Goal: Transaction & Acquisition: Purchase product/service

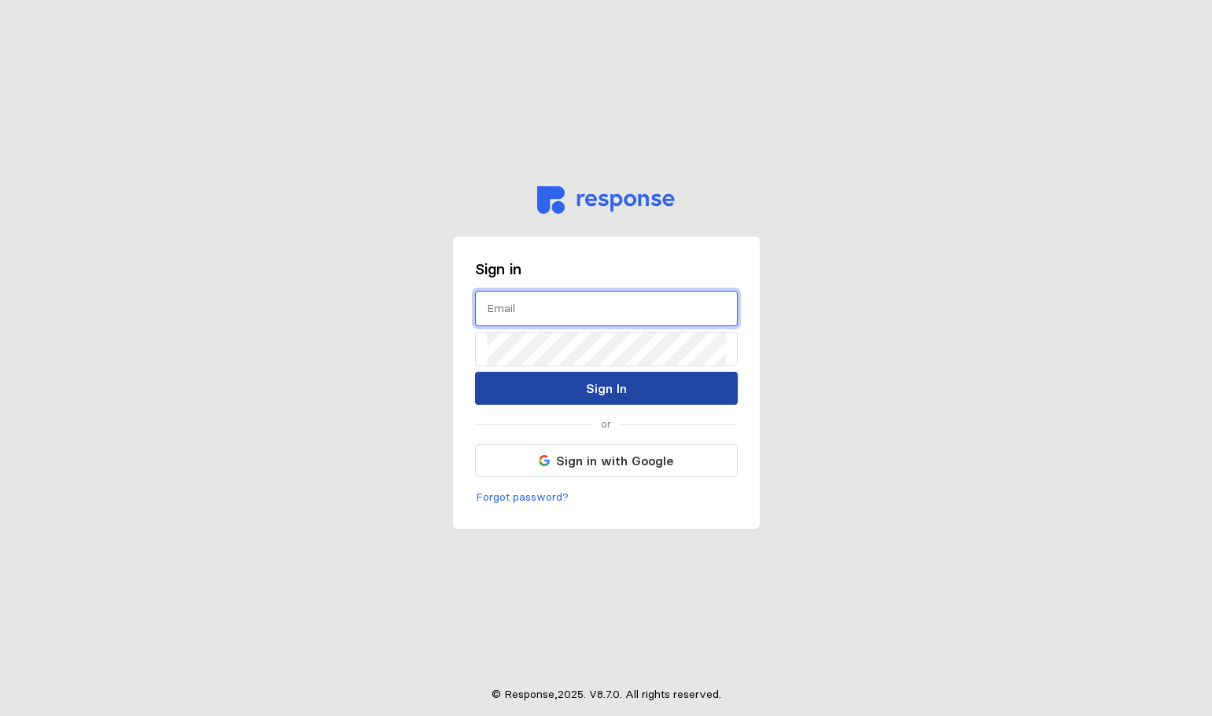
type input "menroc@wsinc.com"
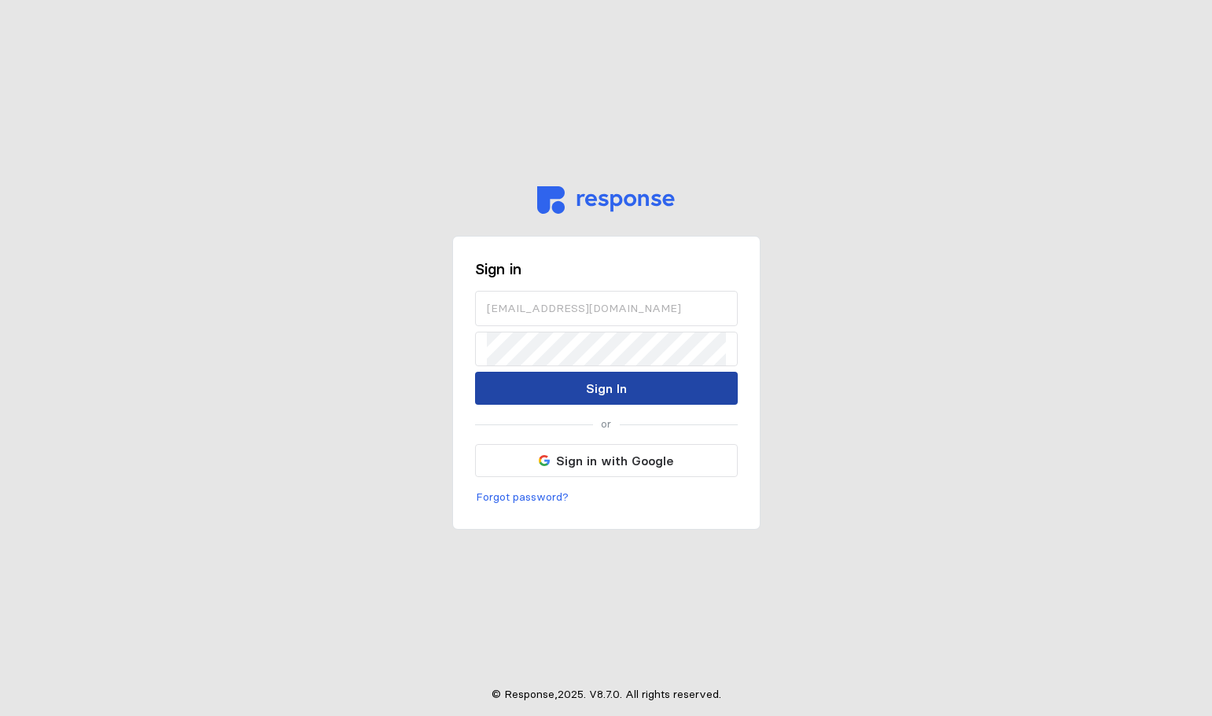
click at [600, 394] on p "Sign In" at bounding box center [606, 389] width 41 height 20
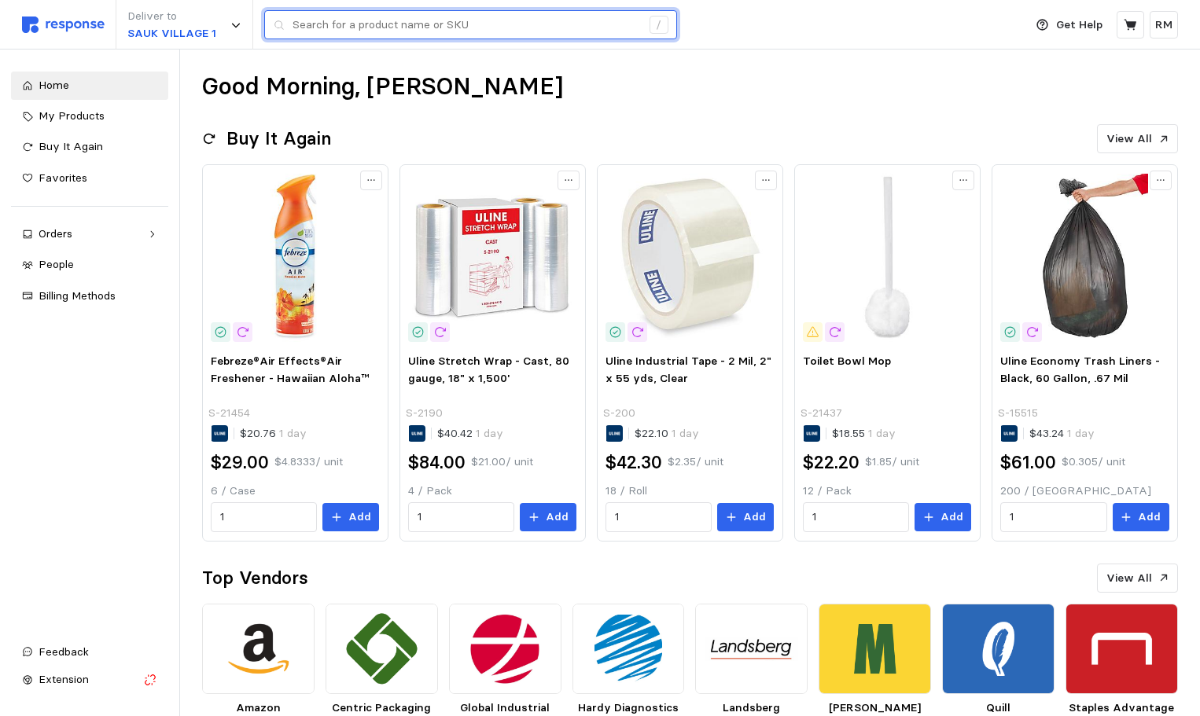
click at [499, 28] on input "text" at bounding box center [467, 25] width 348 height 28
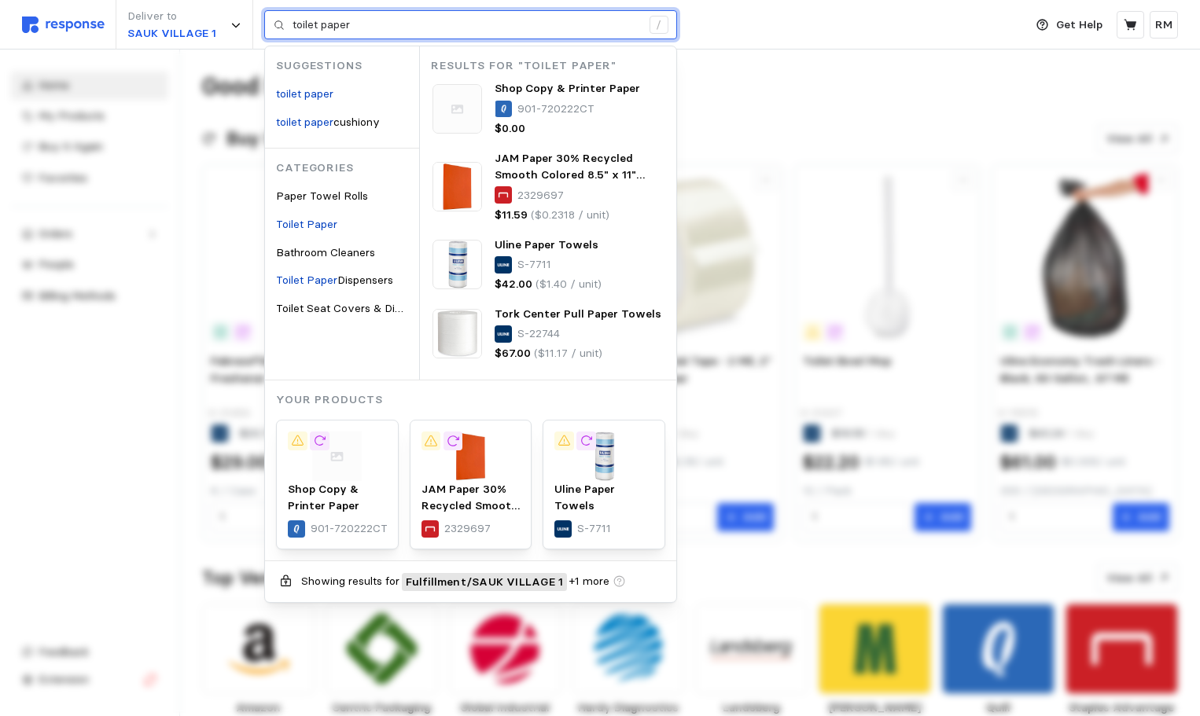
type input "toilet paper"
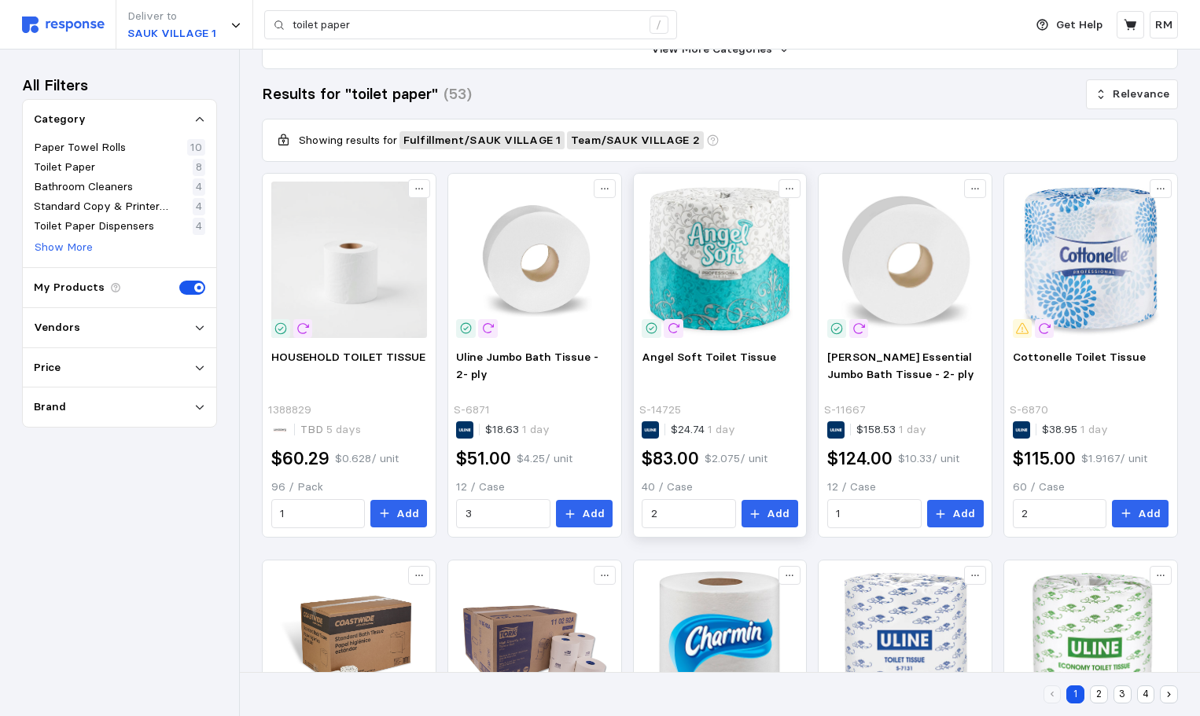
scroll to position [166, 0]
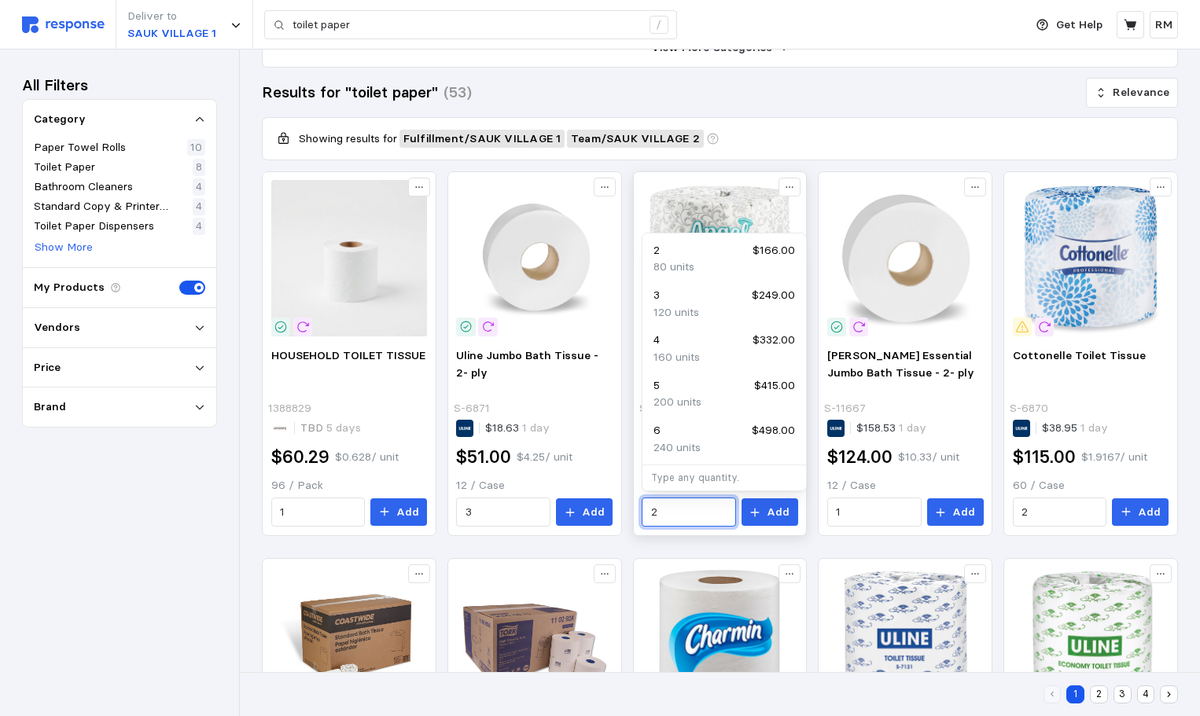
click at [691, 510] on input "2" at bounding box center [689, 513] width 76 height 28
drag, startPoint x: 693, startPoint y: 514, endPoint x: 632, endPoint y: 514, distance: 61.4
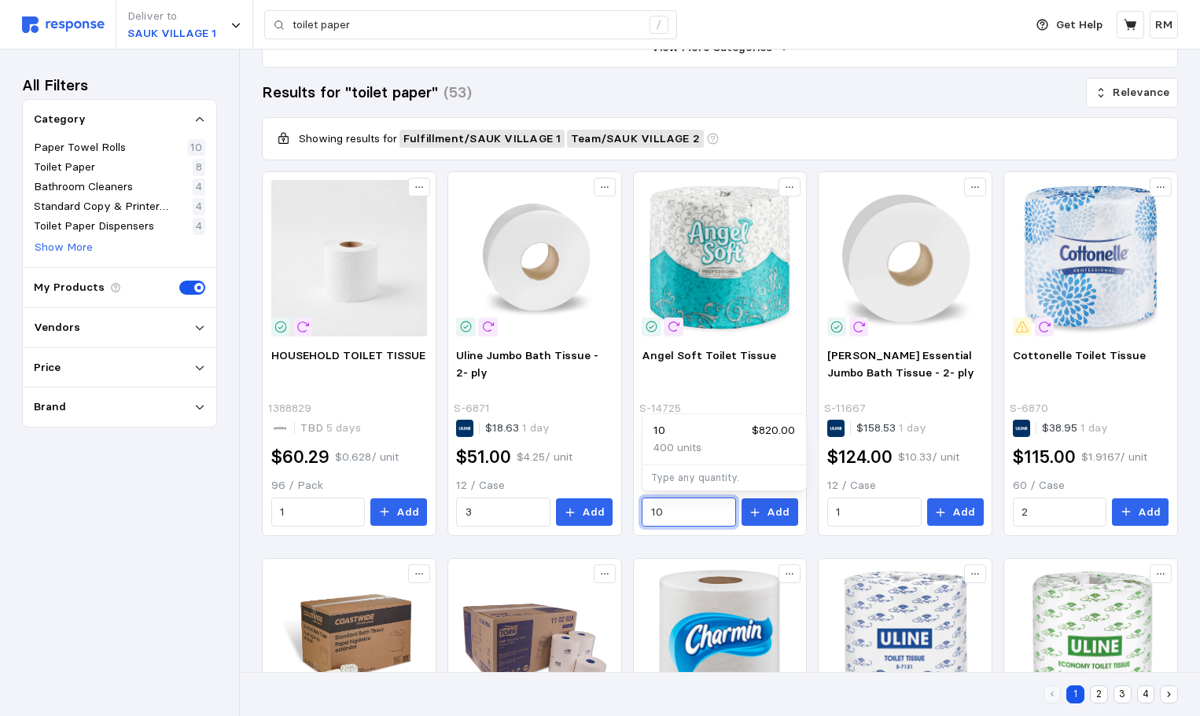
click at [685, 446] on p "400 units" at bounding box center [678, 448] width 48 height 17
drag, startPoint x: 669, startPoint y: 511, endPoint x: 639, endPoint y: 511, distance: 29.1
click at [639, 511] on div "Angel Soft Toilet Tissue S-14725 $24.74 1 day $82.00 $2.05 / unit 40 / Case 10 …" at bounding box center [720, 437] width 168 height 190
type input "10"
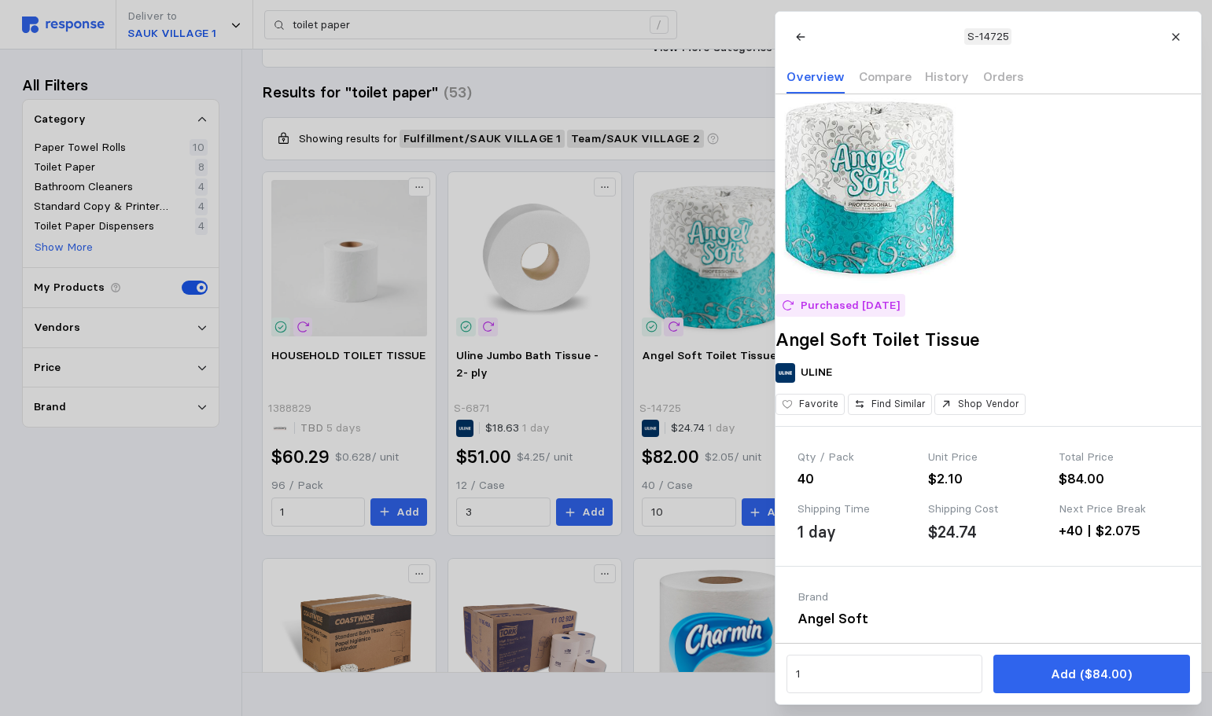
click at [680, 518] on div at bounding box center [606, 358] width 1212 height 716
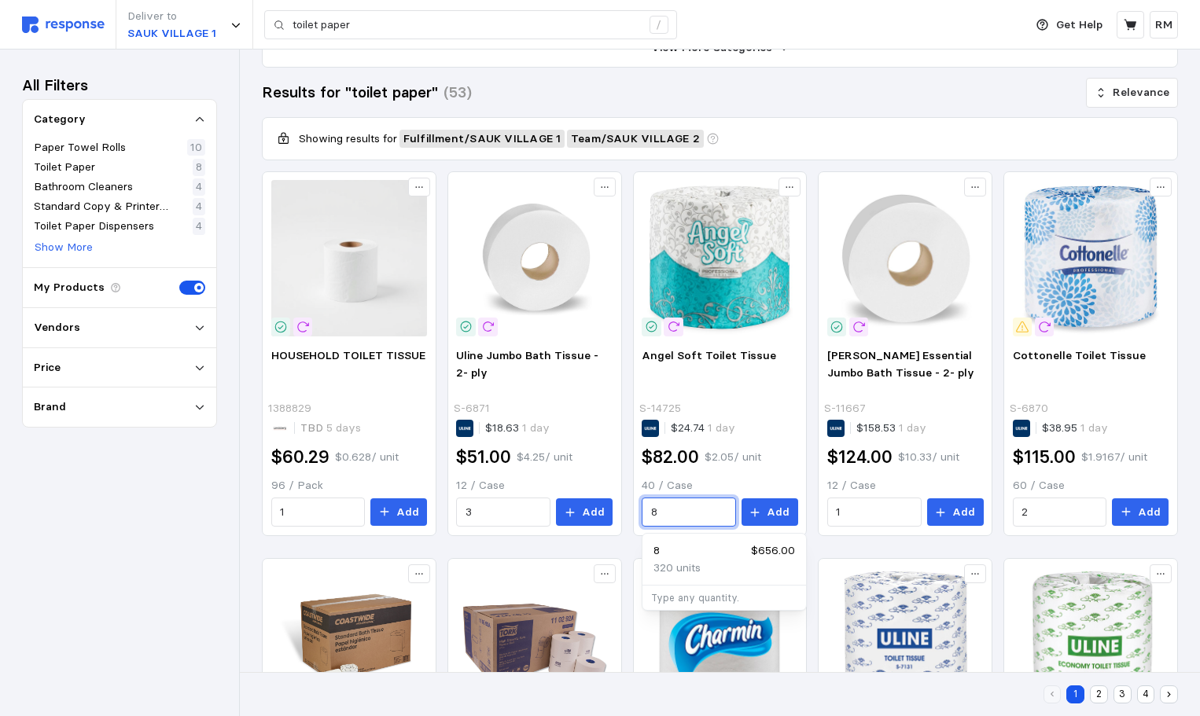
click at [680, 556] on div "8 $656.00" at bounding box center [725, 551] width 142 height 17
type input "8"
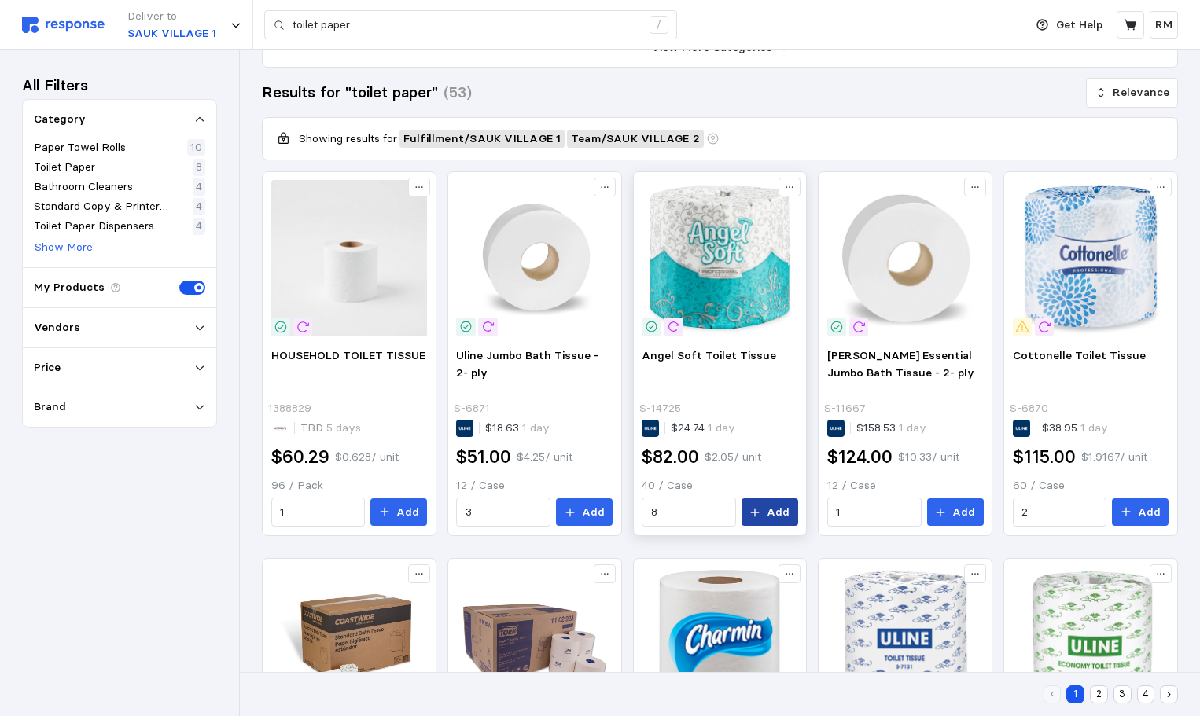
click at [773, 512] on p "Add" at bounding box center [778, 512] width 23 height 17
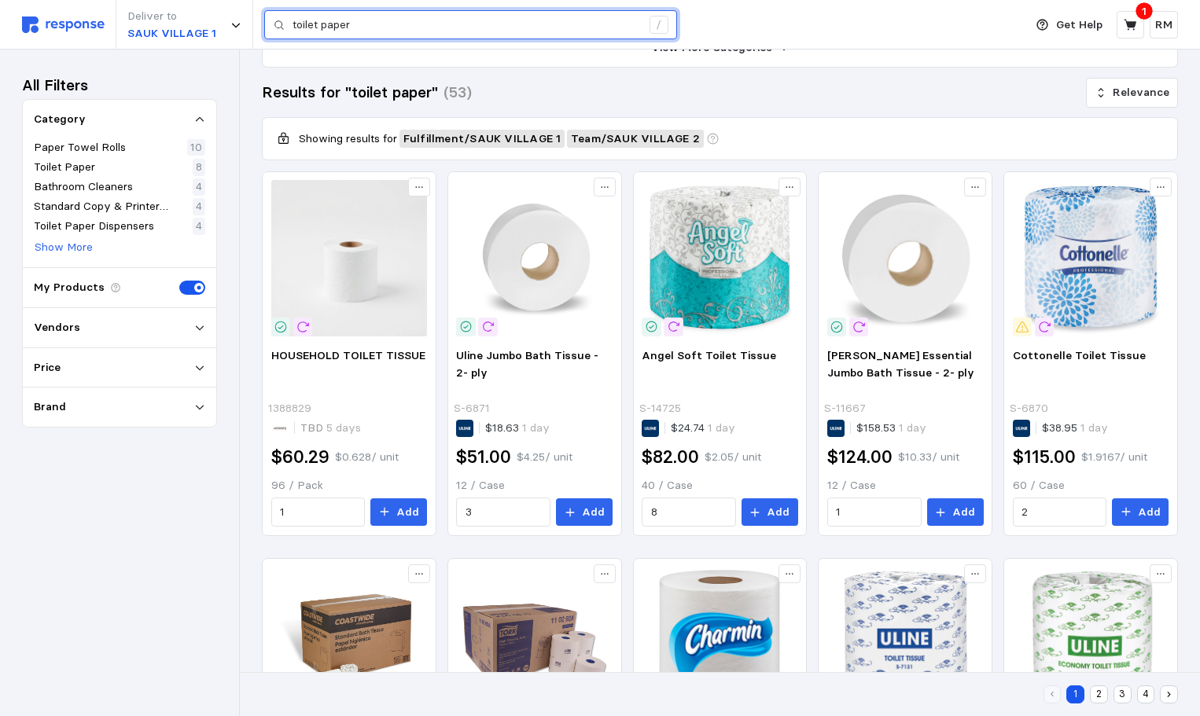
drag, startPoint x: 372, startPoint y: 27, endPoint x: 271, endPoint y: 18, distance: 101.0
click at [271, 18] on div "toilet paper /" at bounding box center [470, 25] width 413 height 30
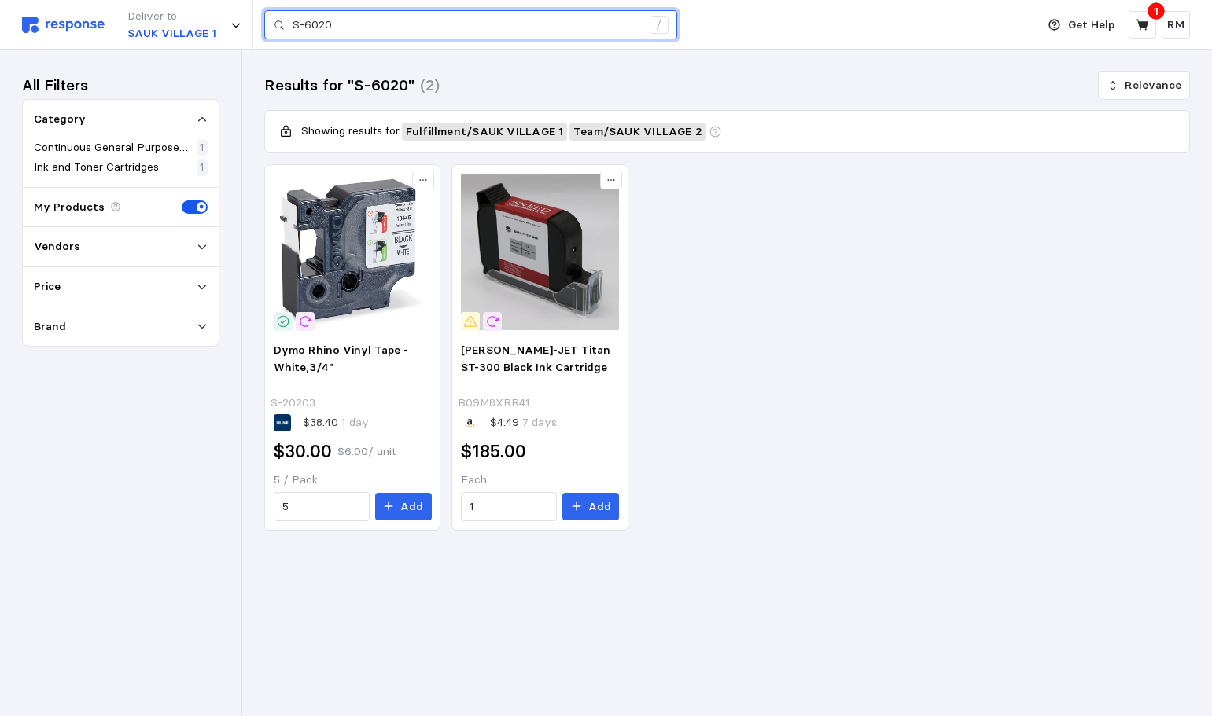
drag, startPoint x: 367, startPoint y: 34, endPoint x: 279, endPoint y: 24, distance: 87.9
click at [279, 24] on div "S-6020 /" at bounding box center [470, 25] width 413 height 30
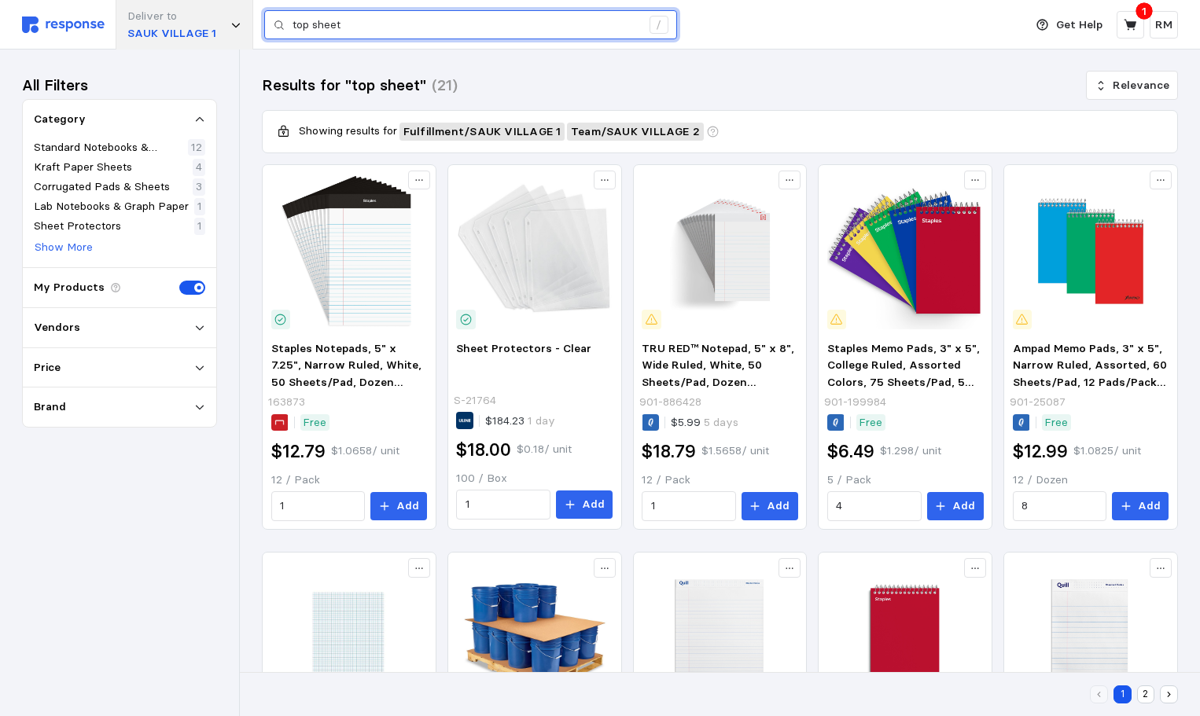
drag, startPoint x: 355, startPoint y: 24, endPoint x: 238, endPoint y: 28, distance: 117.2
click at [238, 28] on div "Deliver to SAUK VILLAGE 1 top sheet /" at bounding box center [519, 25] width 994 height 50
paste input "S-6020"
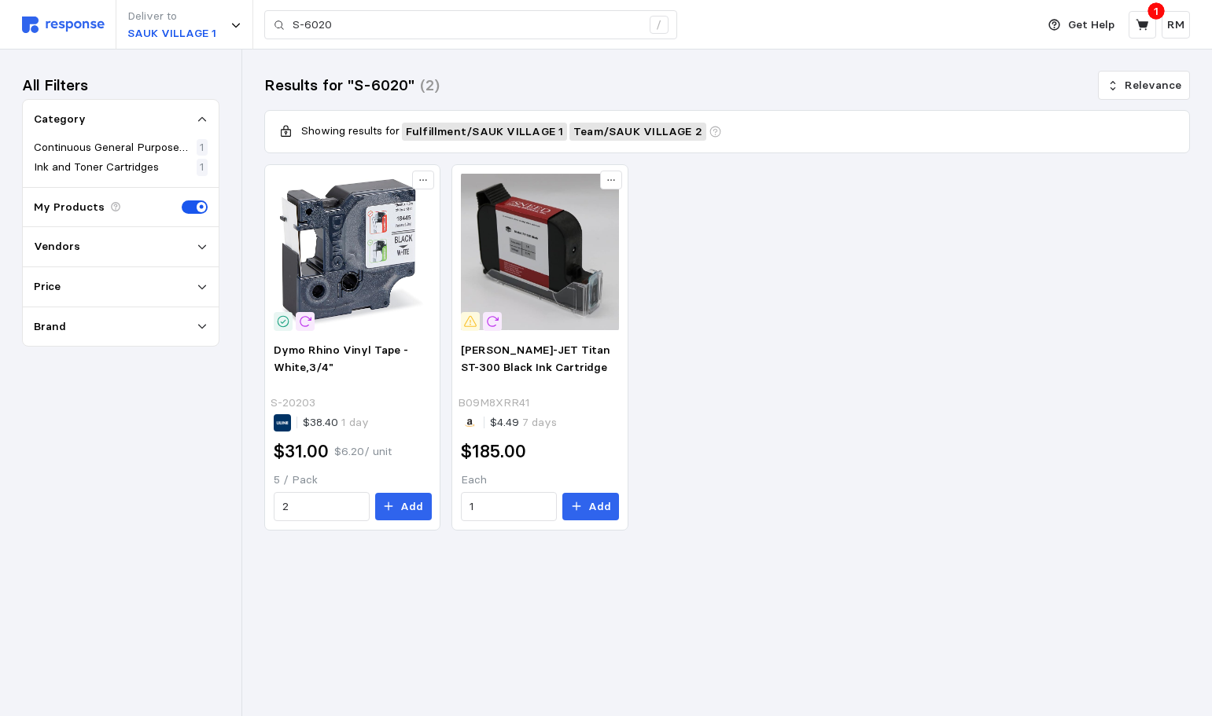
click at [193, 250] on div "Vendors" at bounding box center [121, 246] width 174 height 17
click at [53, 270] on p "Uline" at bounding box center [62, 275] width 24 height 17
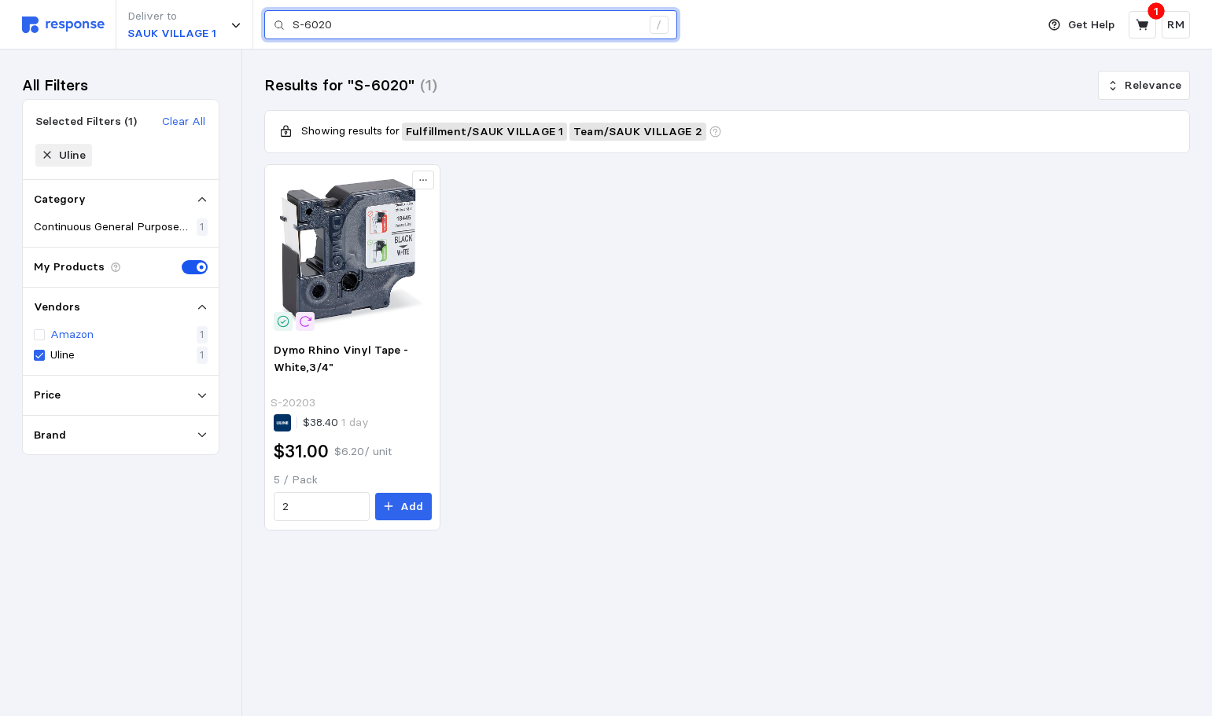
click at [370, 24] on input "S-6020" at bounding box center [467, 25] width 348 height 28
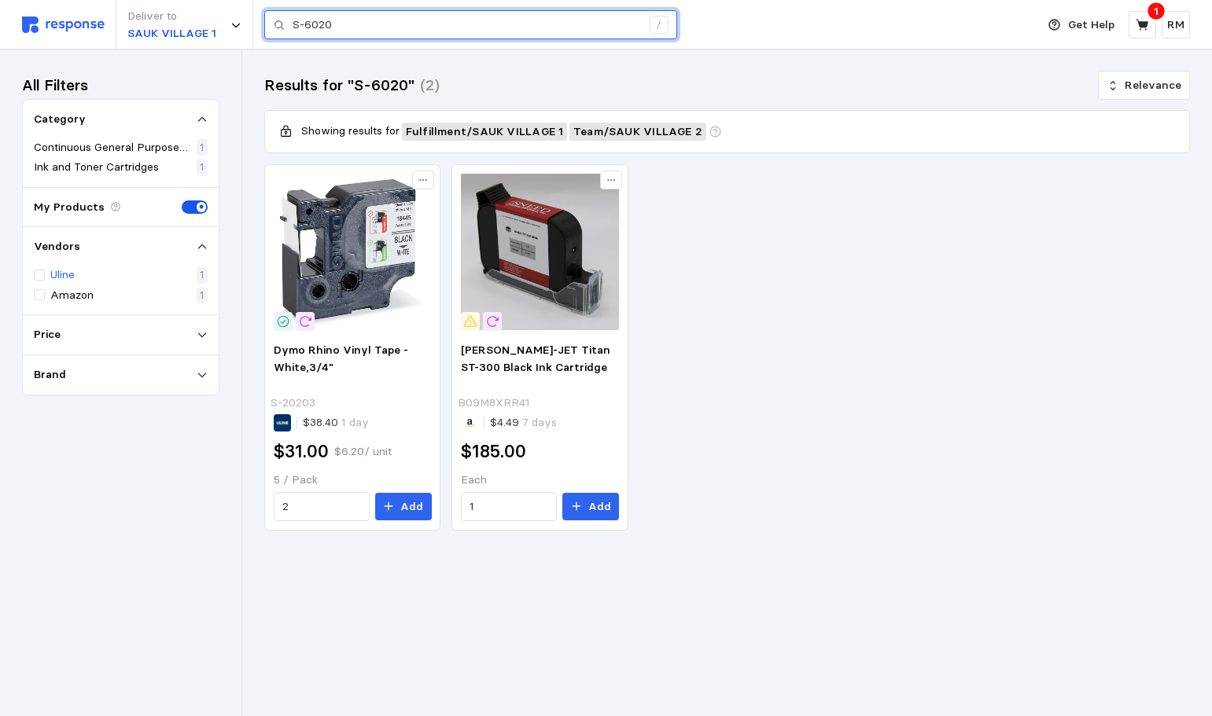
drag, startPoint x: 370, startPoint y: 24, endPoint x: 234, endPoint y: 56, distance: 139.7
click at [234, 56] on div "Deliver to SAUK VILLAGE 1 S-6020 / Get Help 1 RM S-6020 / Home My Products Buy …" at bounding box center [606, 358] width 1212 height 716
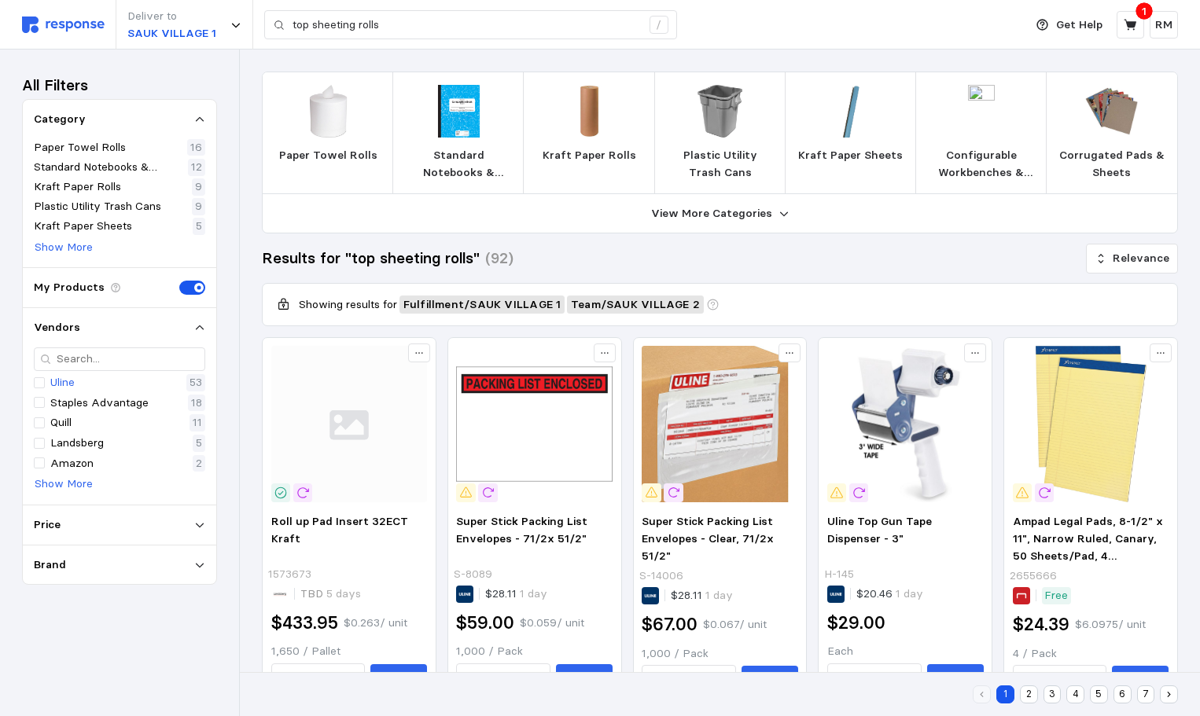
click at [1028, 696] on button "2" at bounding box center [1029, 695] width 18 height 18
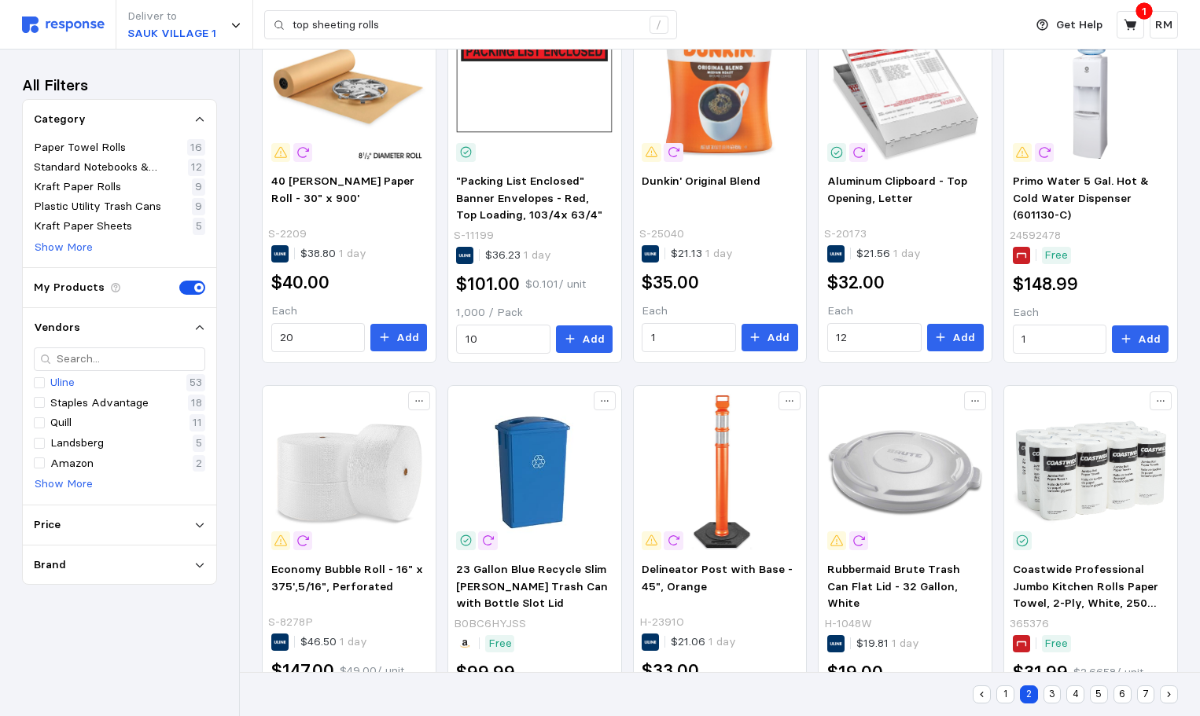
scroll to position [829, 0]
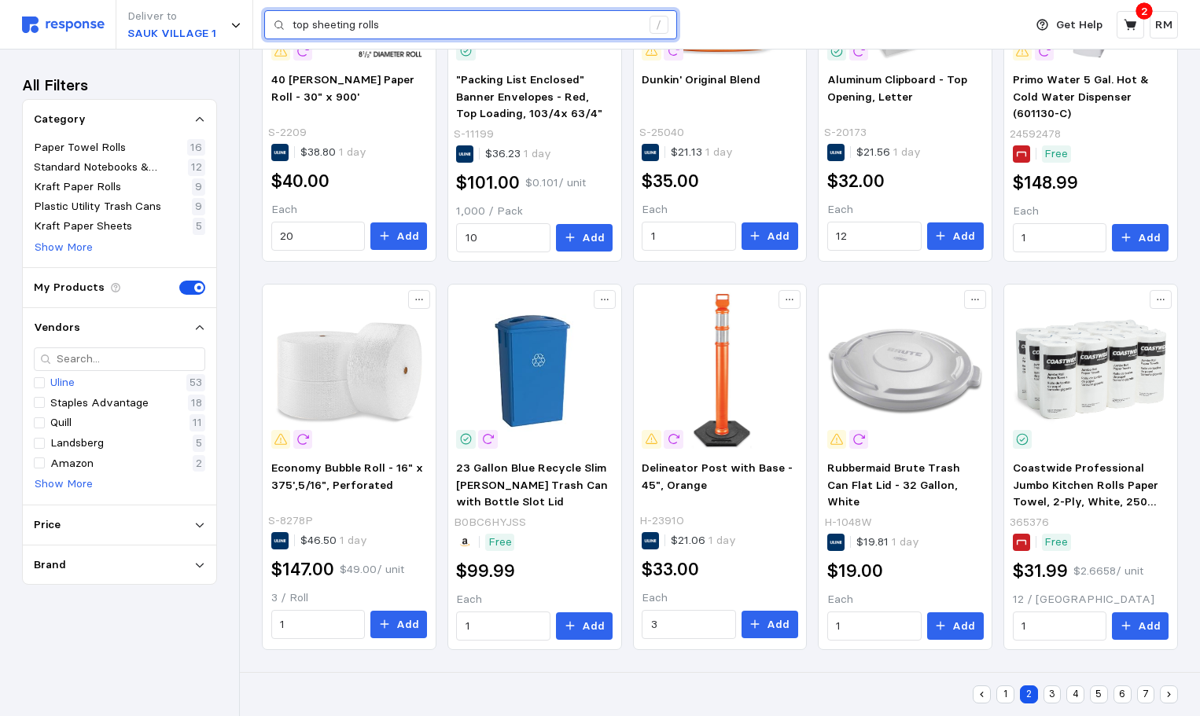
drag, startPoint x: 401, startPoint y: 25, endPoint x: 258, endPoint y: 35, distance: 143.5
click at [258, 35] on div "Deliver to SAUK VILLAGE 1 top sheeting rolls /" at bounding box center [519, 25] width 994 height 50
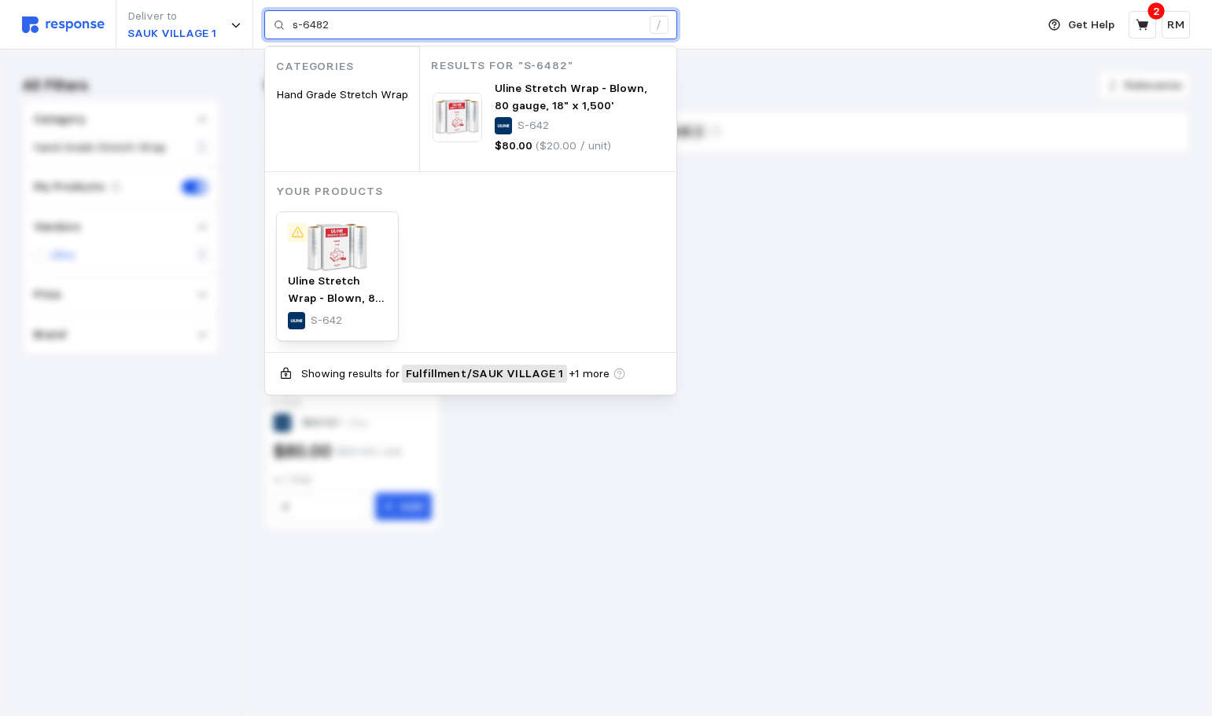
drag, startPoint x: 337, startPoint y: 30, endPoint x: 279, endPoint y: 28, distance: 58.2
click at [279, 28] on div "s-6482 /" at bounding box center [470, 25] width 413 height 30
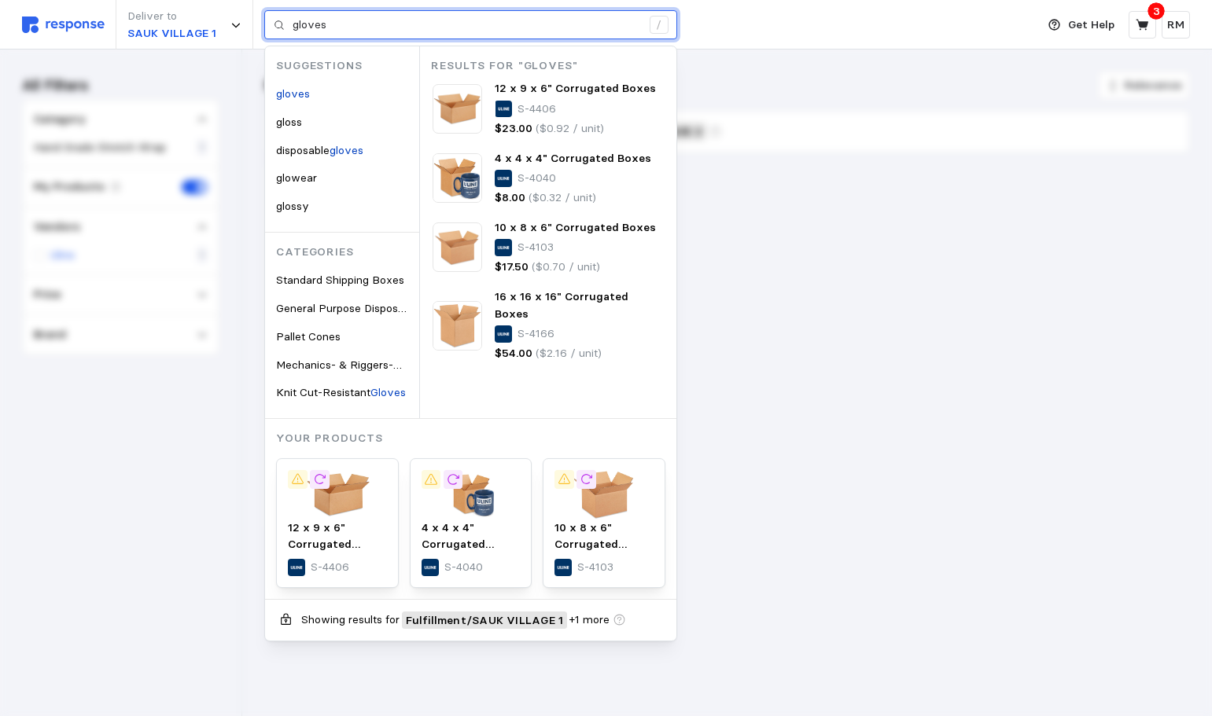
type input "gloves"
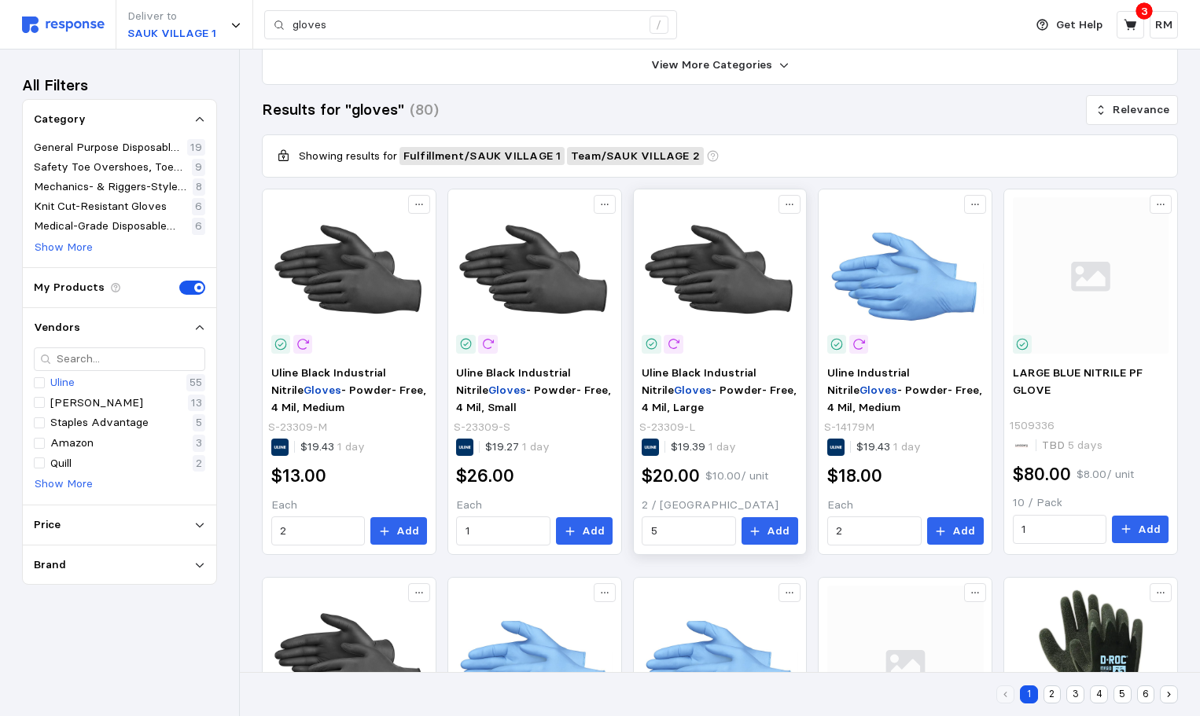
scroll to position [149, 0]
click at [388, 535] on icon at bounding box center [384, 530] width 11 height 11
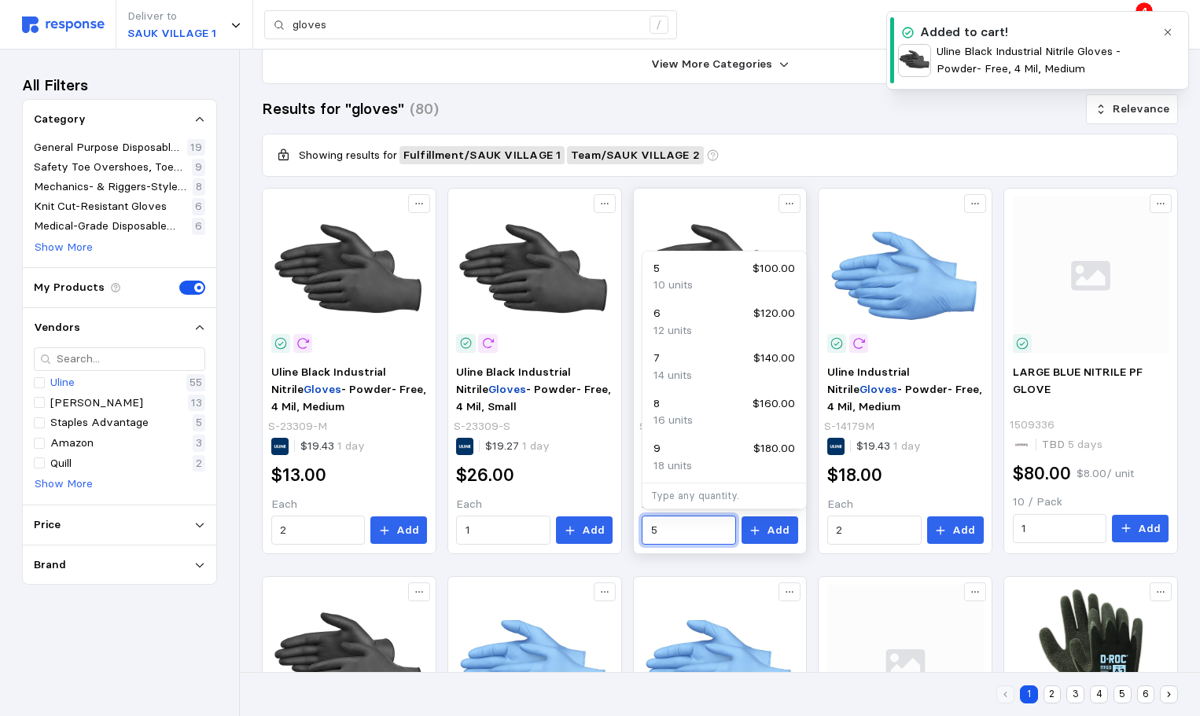
drag, startPoint x: 686, startPoint y: 519, endPoint x: 639, endPoint y: 523, distance: 47.4
click at [639, 523] on div "Uline Black Industrial Nitrile Gloves - Powder- Free, 4 Mil, Large S-23309-L $1…" at bounding box center [720, 455] width 168 height 192
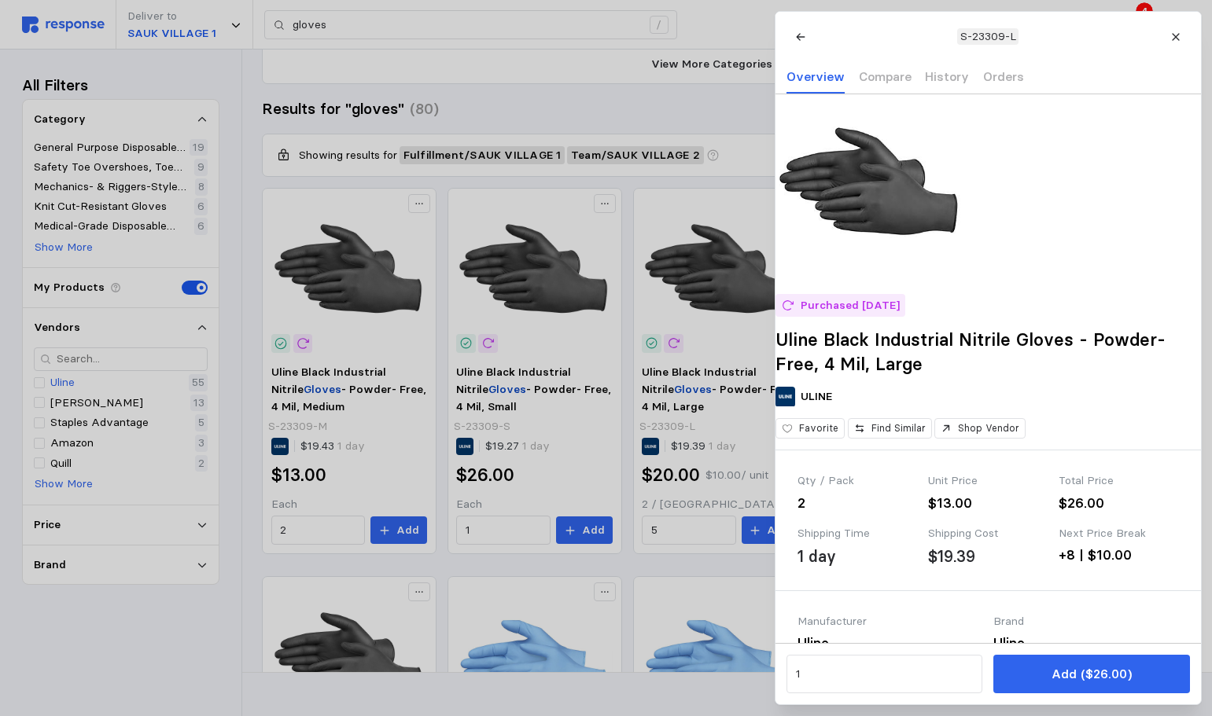
click at [664, 530] on div at bounding box center [606, 358] width 1212 height 716
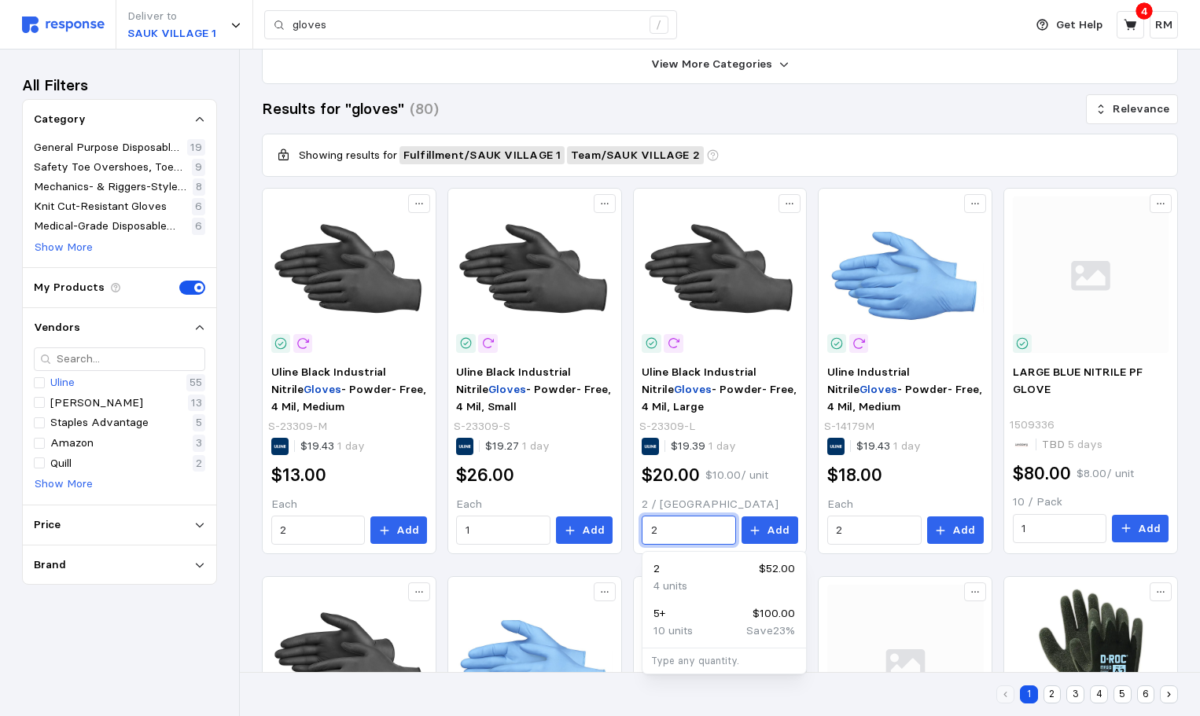
type input "2"
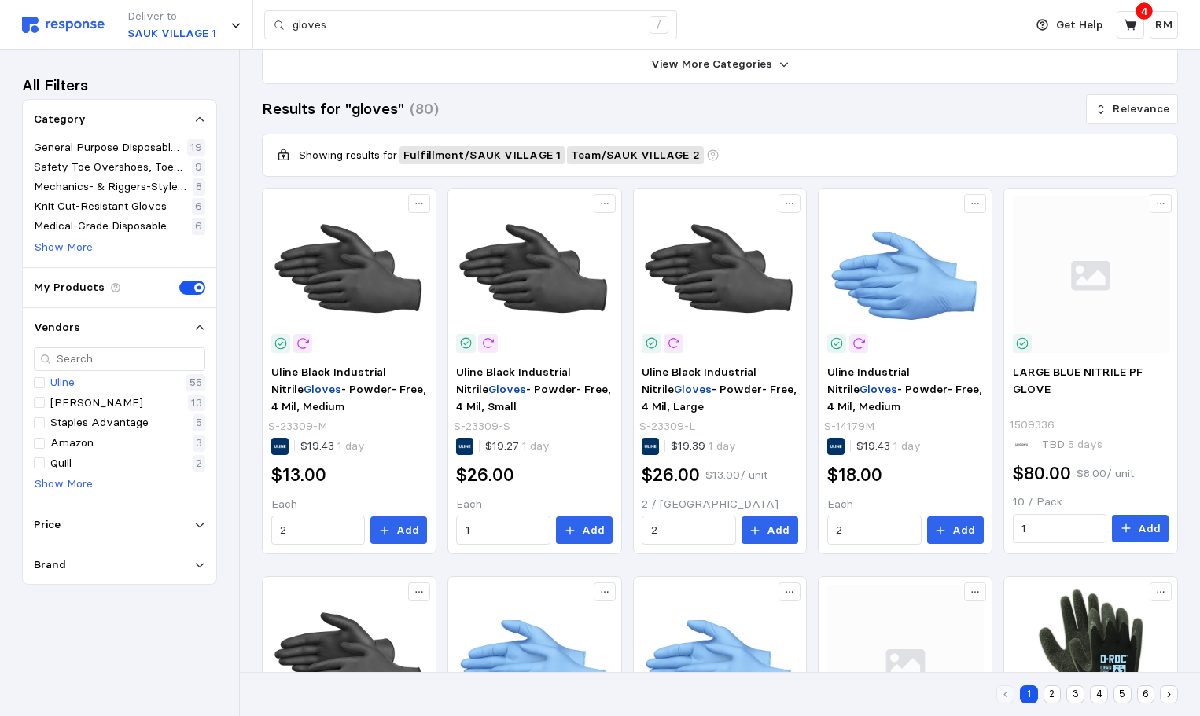
click at [775, 523] on p "Add" at bounding box center [778, 530] width 23 height 17
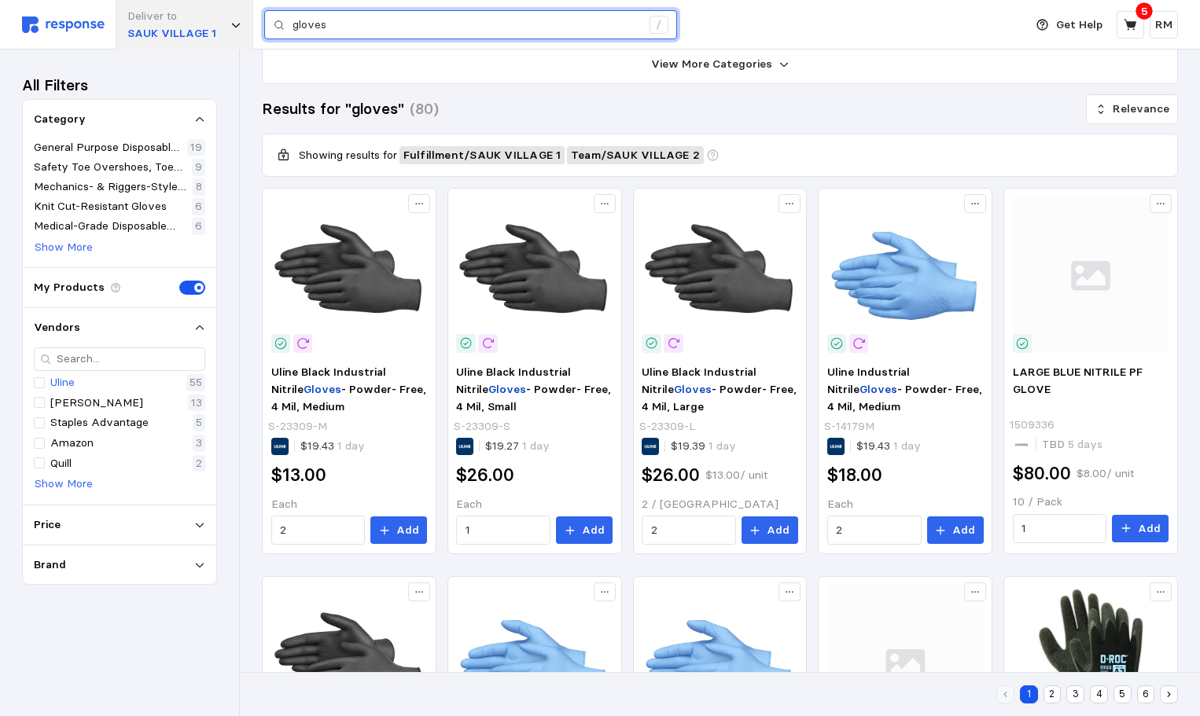
drag, startPoint x: 368, startPoint y: 21, endPoint x: 249, endPoint y: 18, distance: 118.8
click at [249, 18] on div "Deliver to SAUK VILLAGE 1 gloves /" at bounding box center [519, 25] width 994 height 50
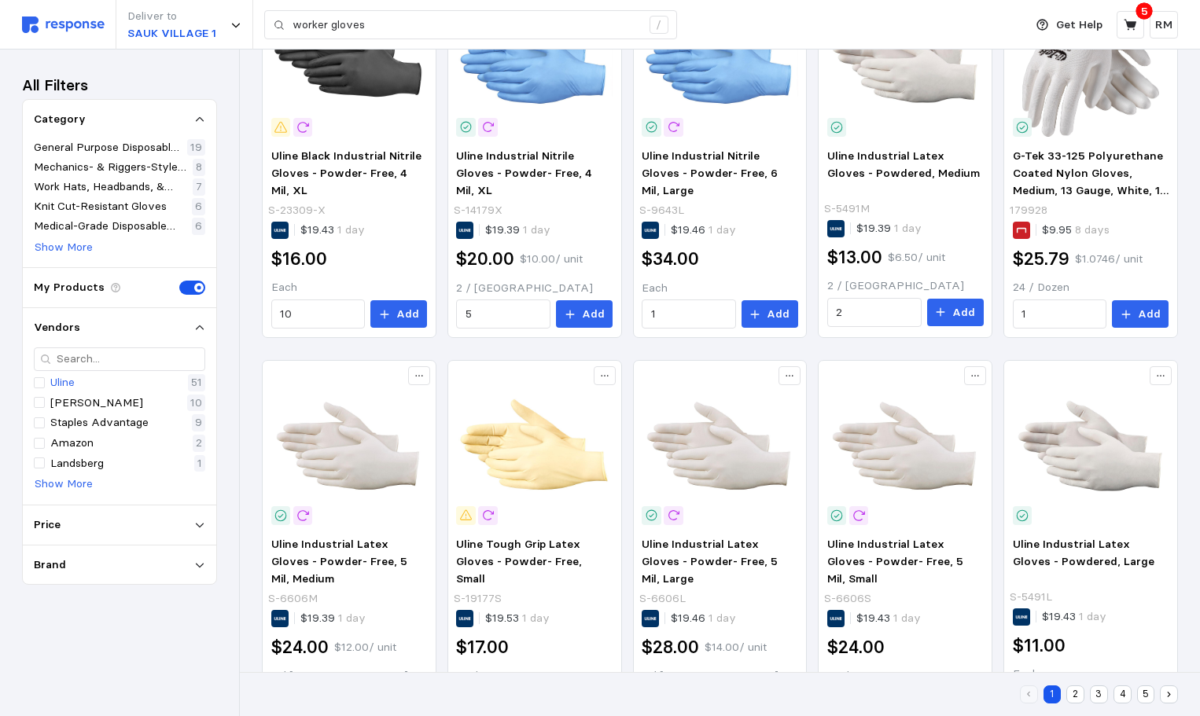
scroll to position [829, 0]
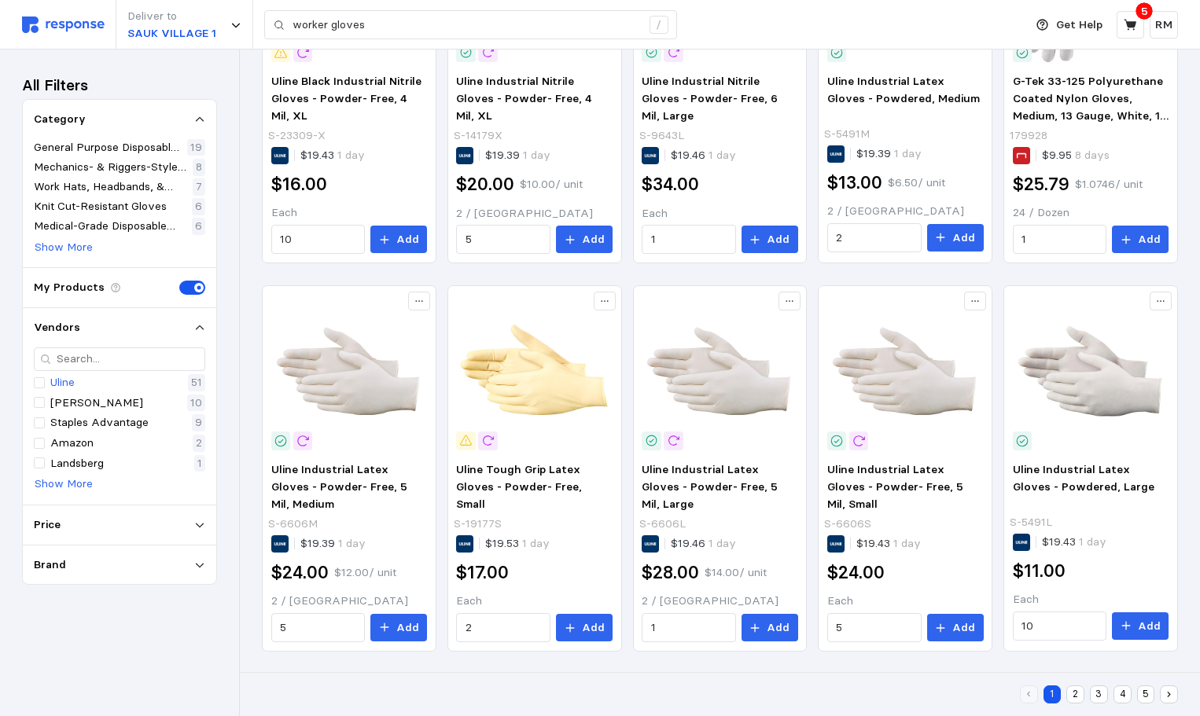
click at [1077, 694] on button "2" at bounding box center [1075, 695] width 18 height 18
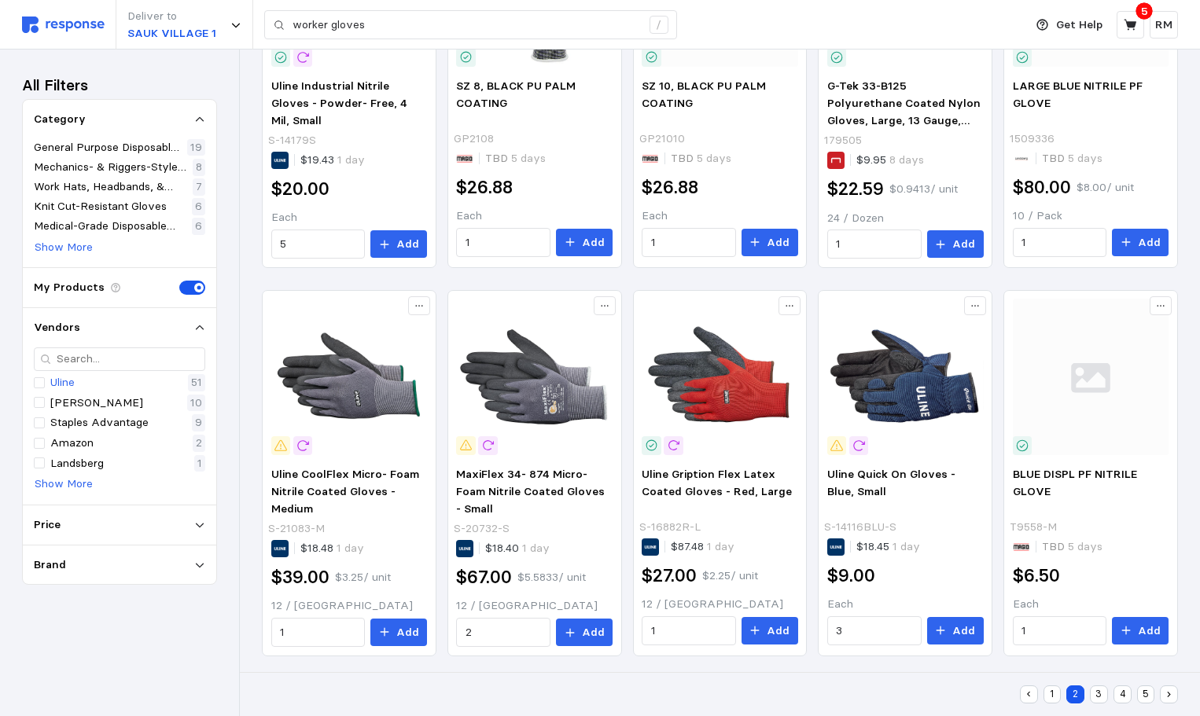
scroll to position [829, 0]
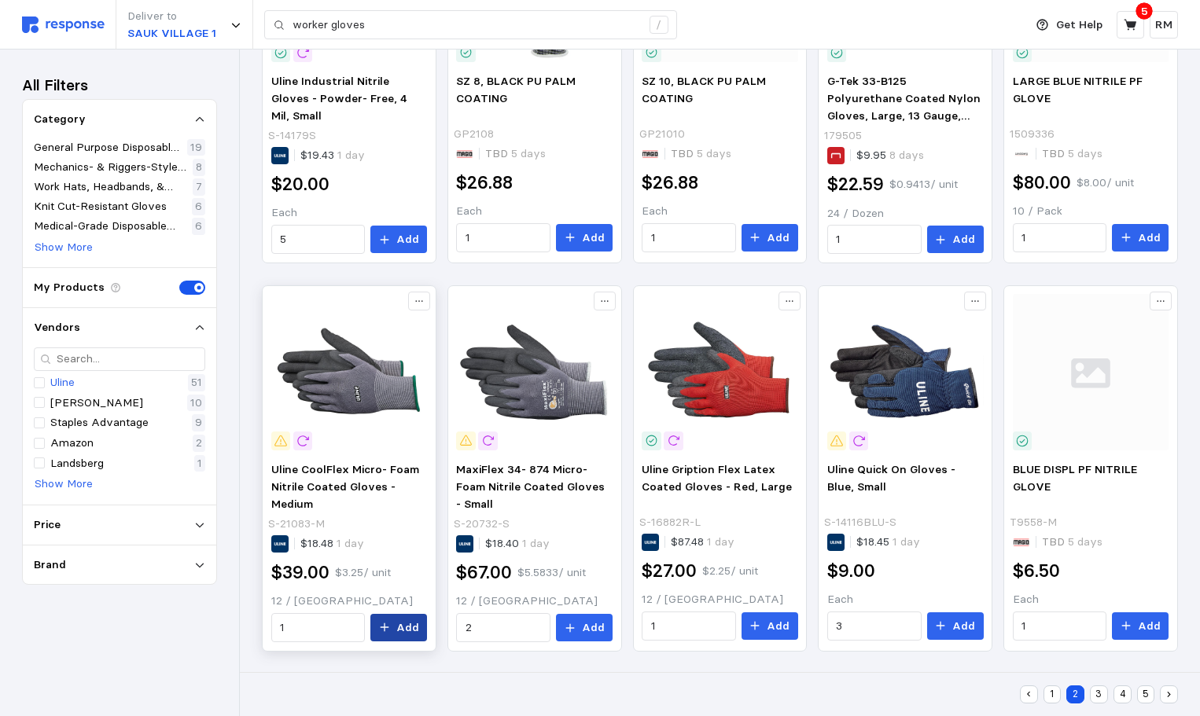
click at [395, 628] on button "Add" at bounding box center [398, 628] width 57 height 28
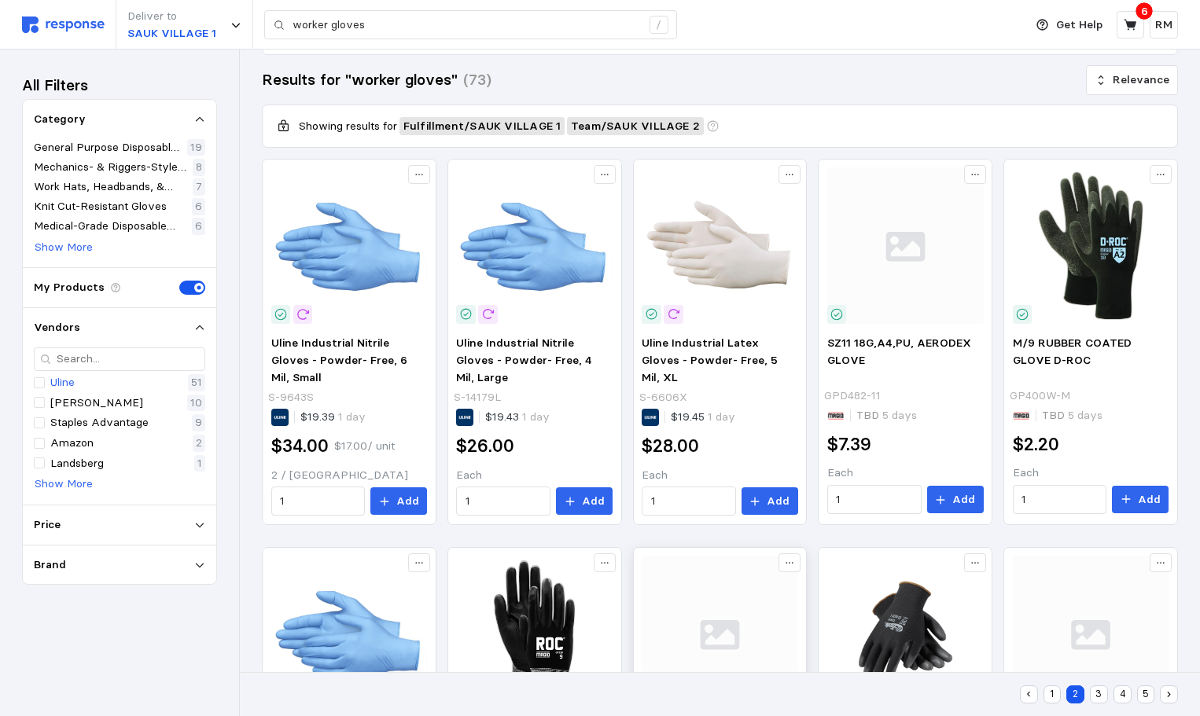
scroll to position [0, 0]
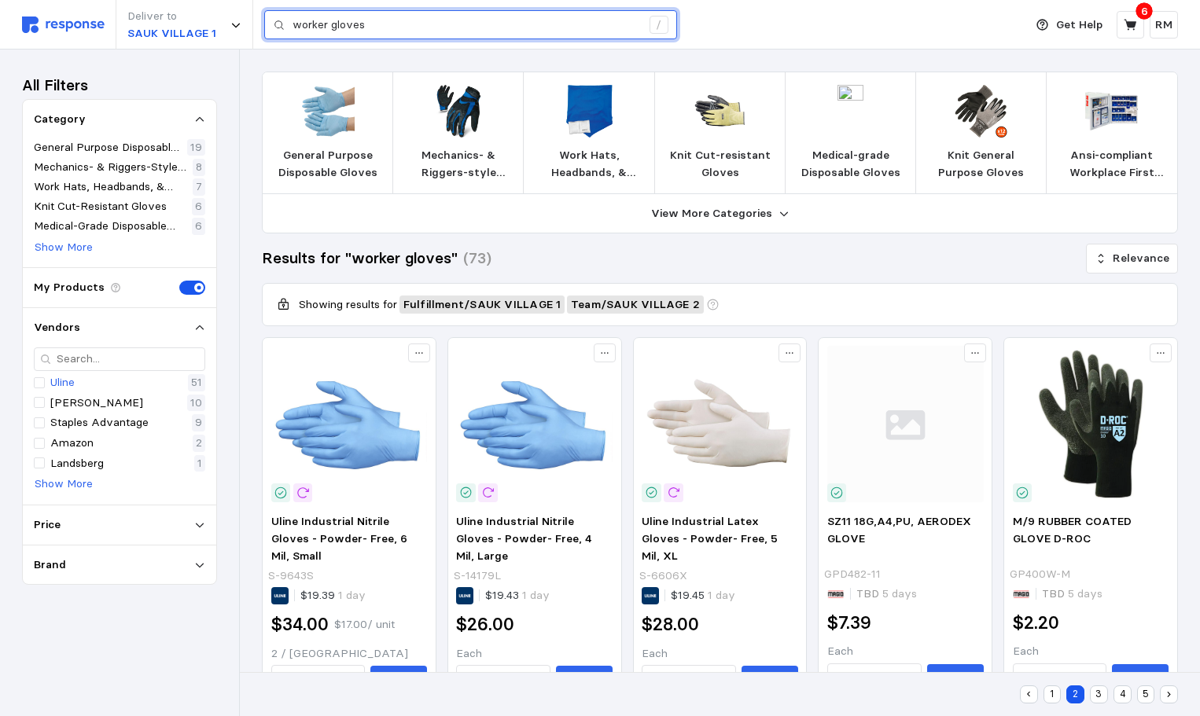
drag, startPoint x: 378, startPoint y: 22, endPoint x: 277, endPoint y: 16, distance: 100.9
click at [277, 16] on div "worker gloves /" at bounding box center [470, 25] width 413 height 30
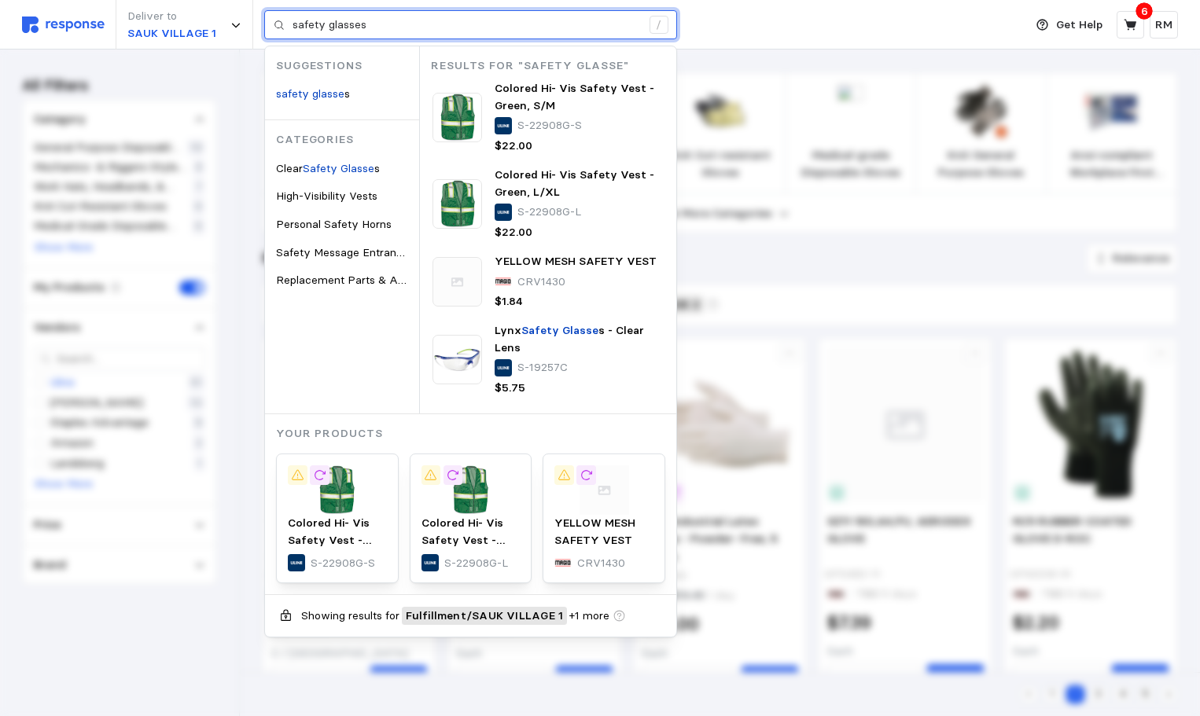
type input "safety glasses"
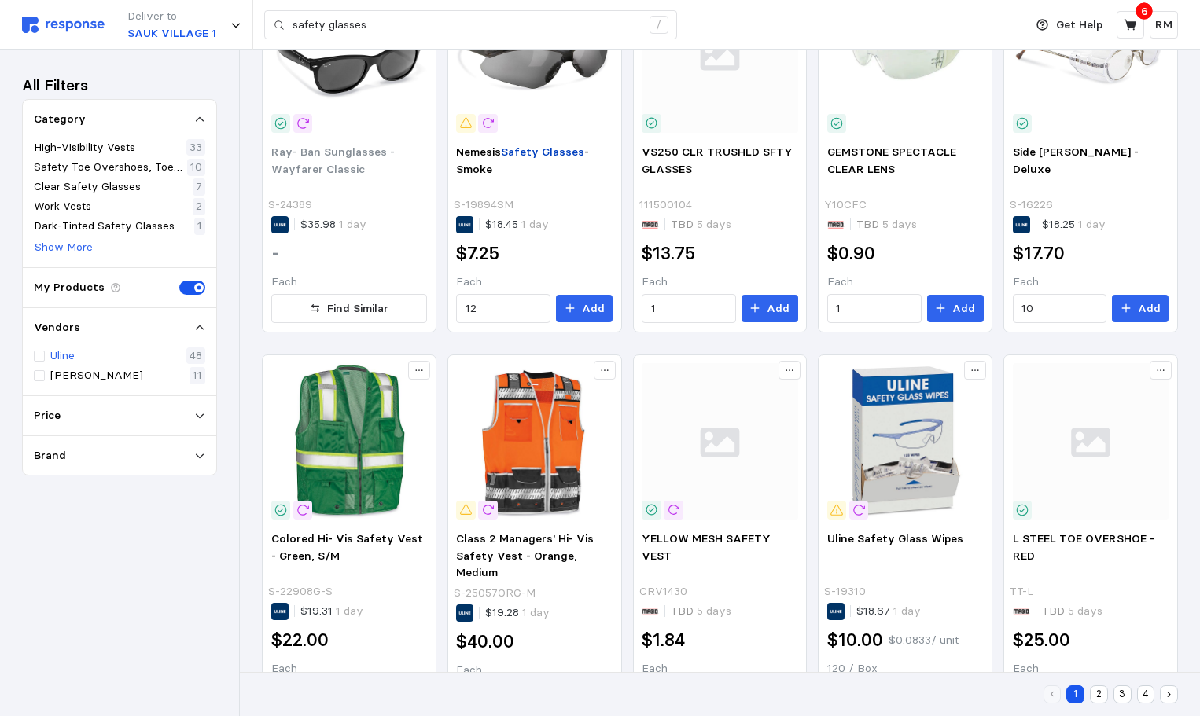
scroll to position [826, 0]
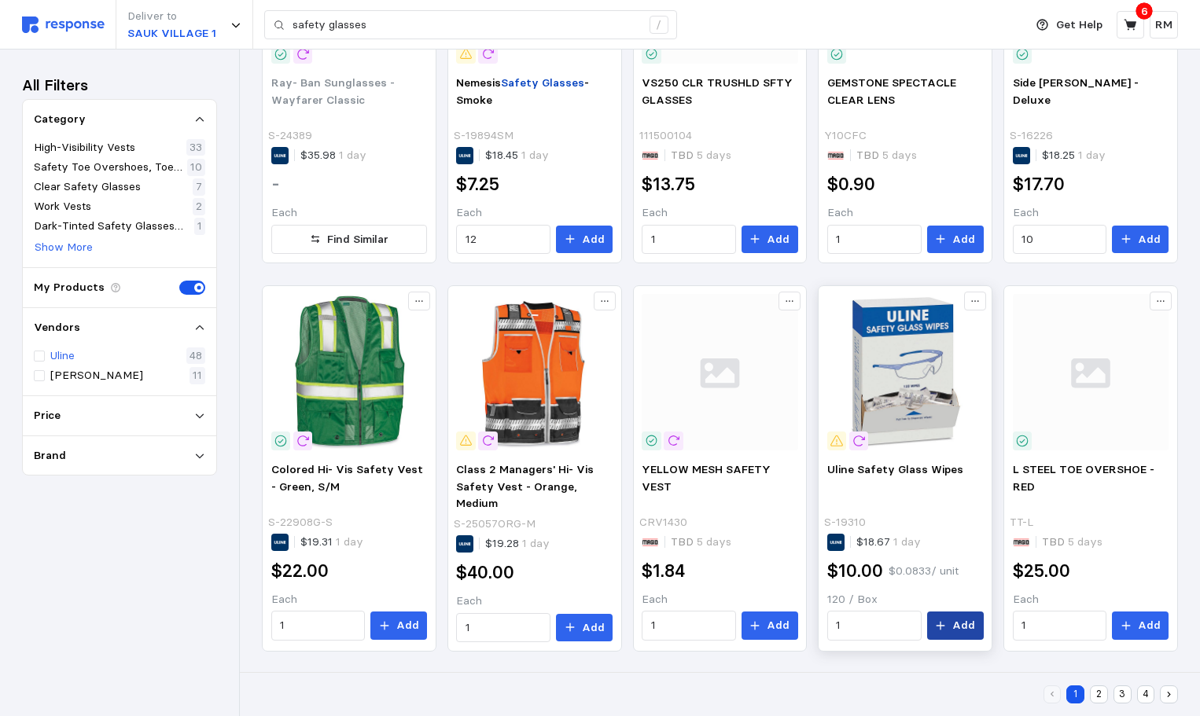
click at [950, 625] on button "Add" at bounding box center [955, 626] width 57 height 28
click at [1099, 698] on button "2" at bounding box center [1099, 695] width 18 height 18
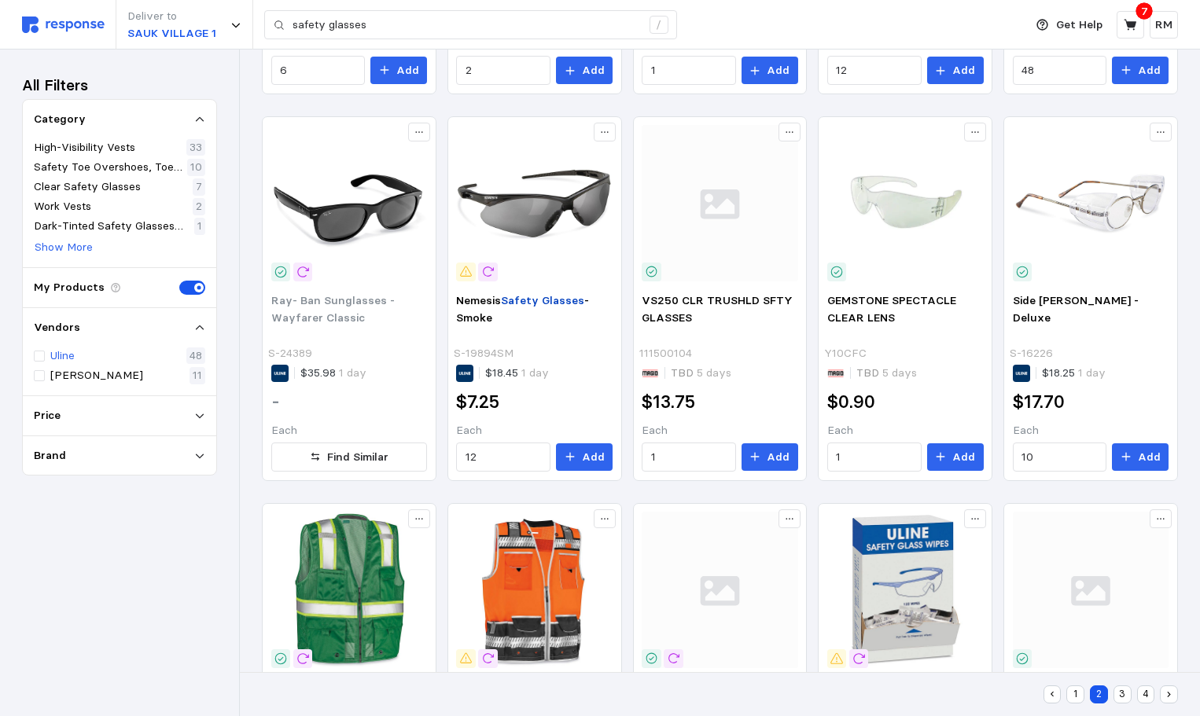
scroll to position [276, 0]
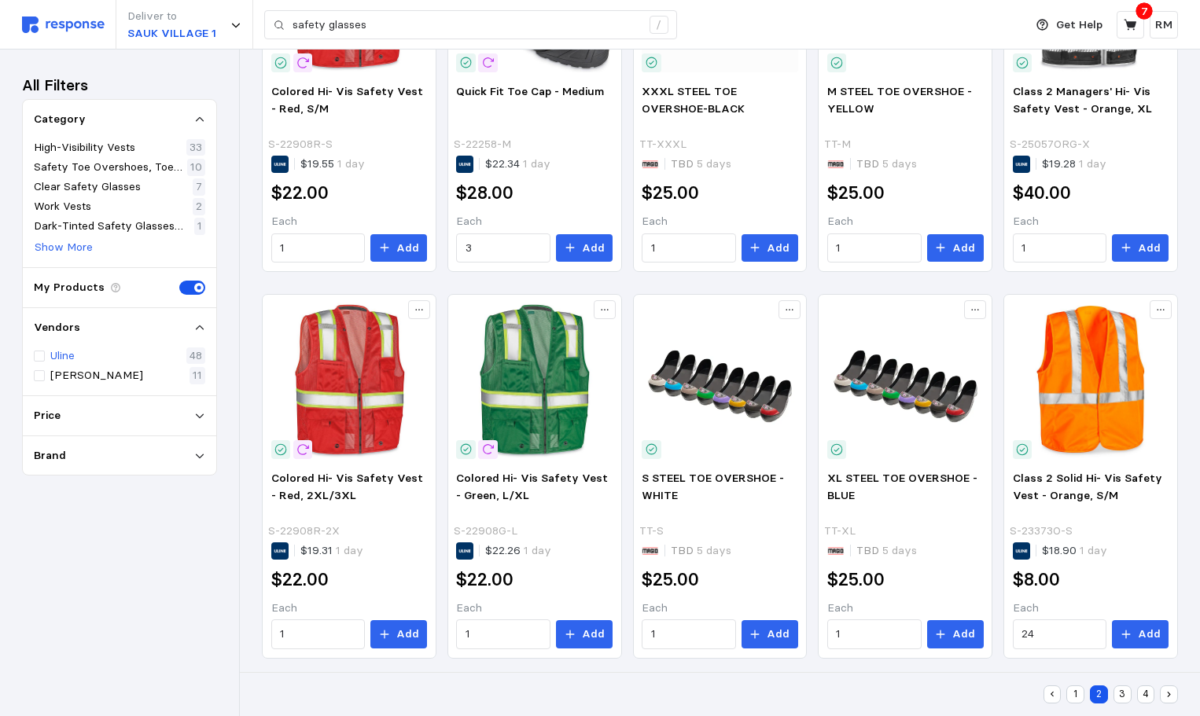
scroll to position [826, 0]
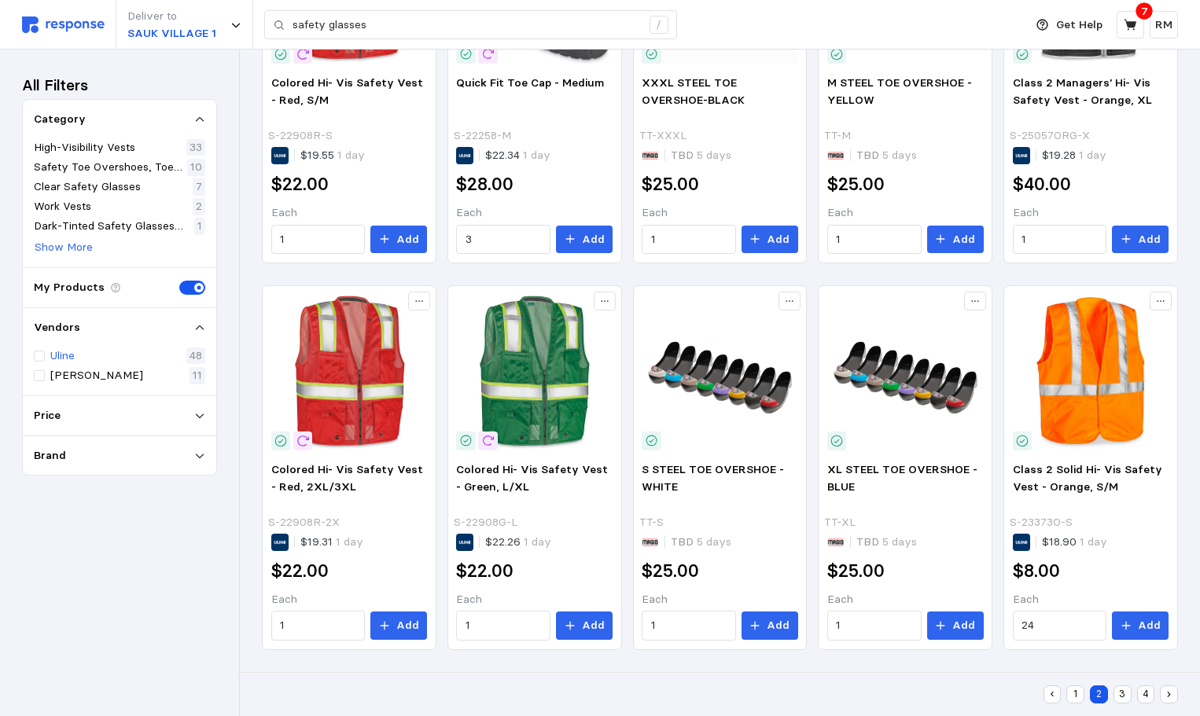
click at [1126, 695] on button "3" at bounding box center [1123, 695] width 18 height 18
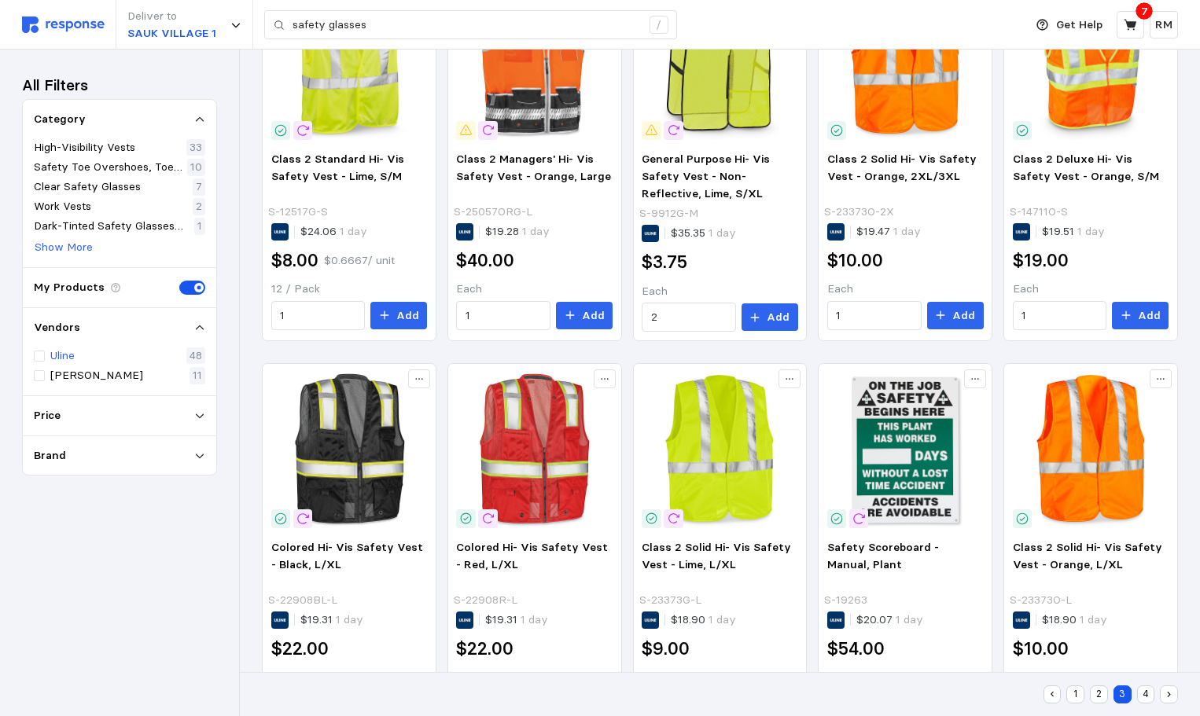
scroll to position [829, 0]
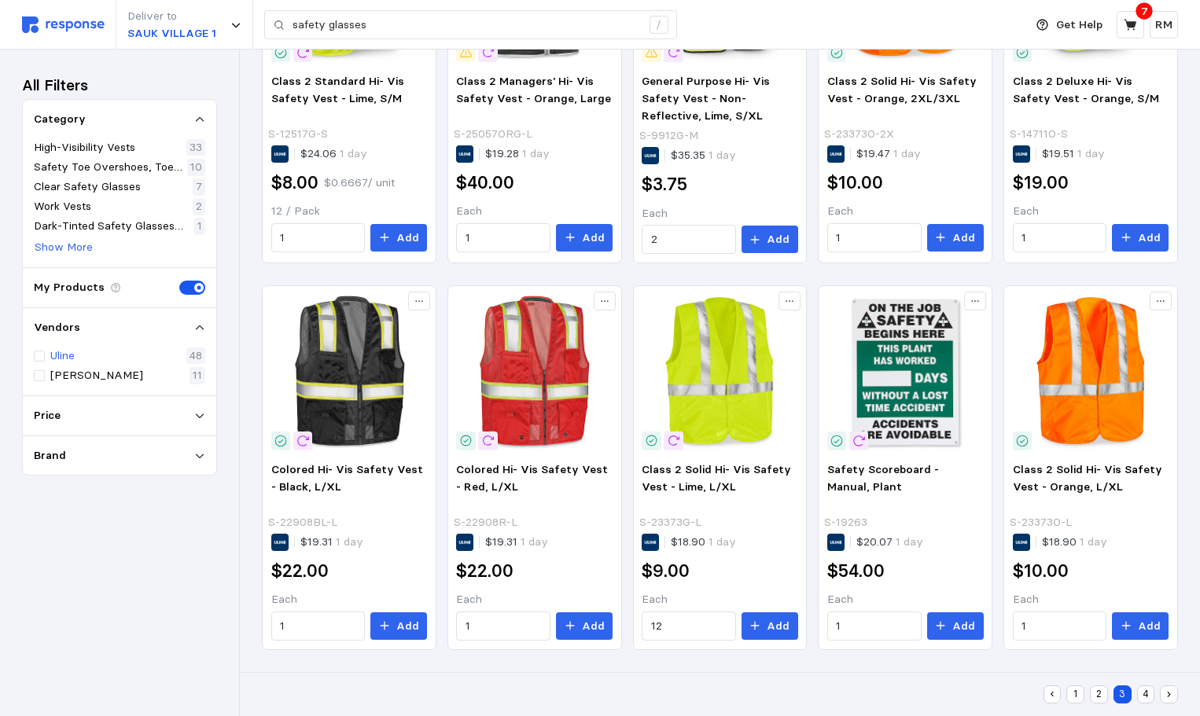
click at [1143, 693] on button "4" at bounding box center [1146, 695] width 18 height 18
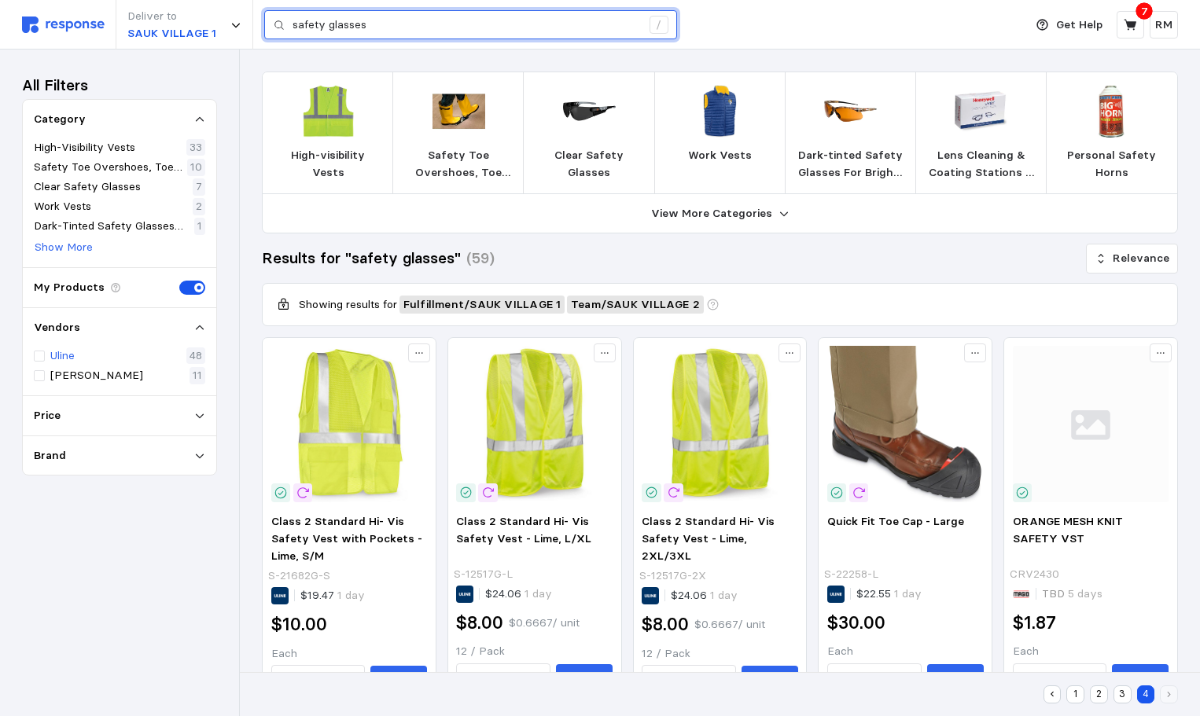
click at [392, 26] on input "safety glasses" at bounding box center [467, 25] width 348 height 28
click at [600, 153] on p "Clear Safety Glasses" at bounding box center [588, 164] width 105 height 34
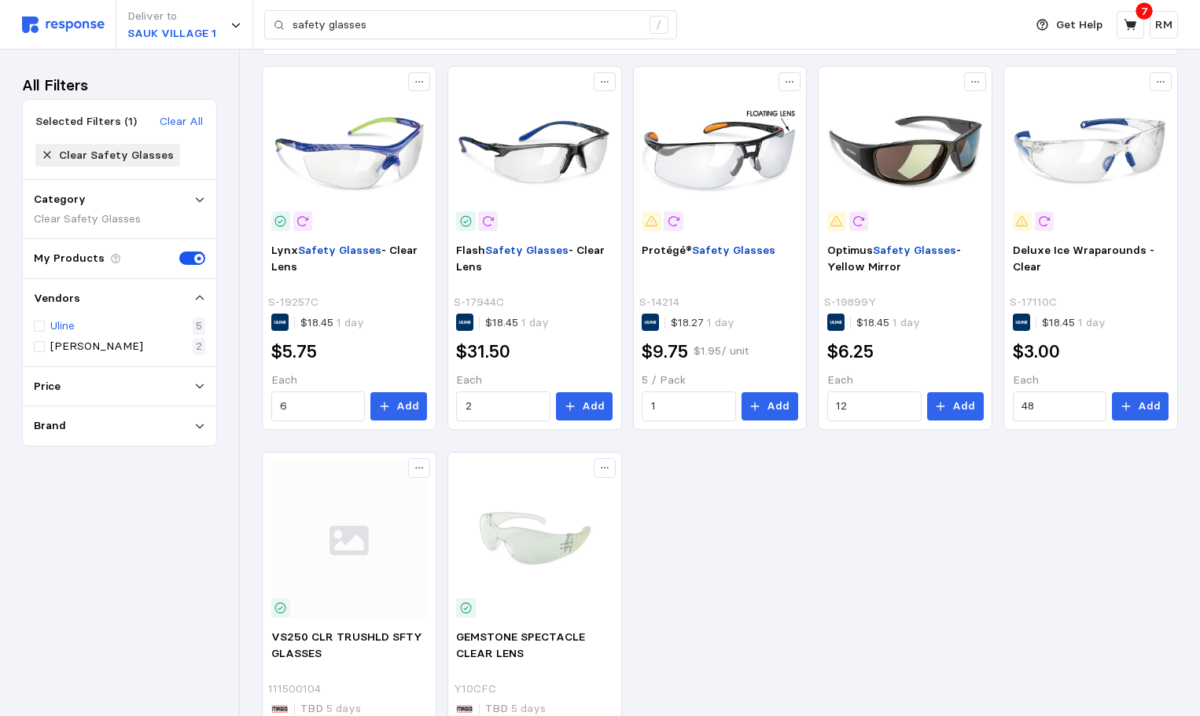
scroll to position [98, 0]
click at [106, 344] on div "Magid 2" at bounding box center [119, 346] width 171 height 17
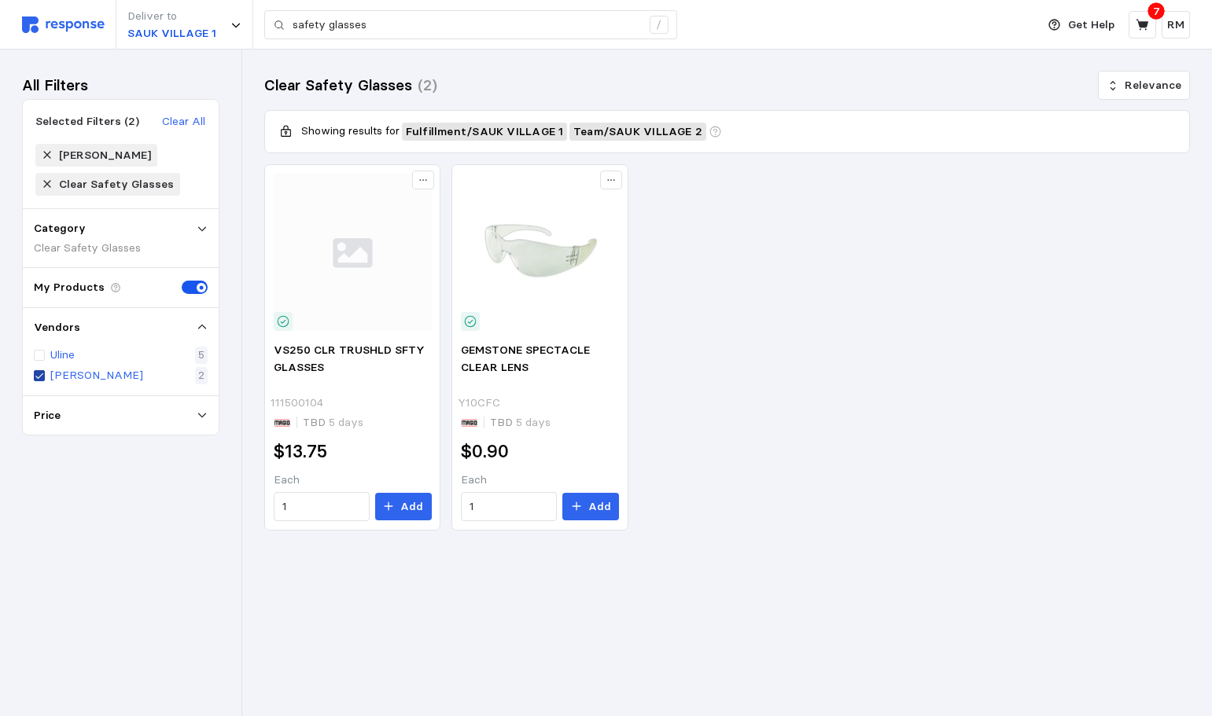
click at [39, 376] on icon at bounding box center [39, 375] width 9 height 11
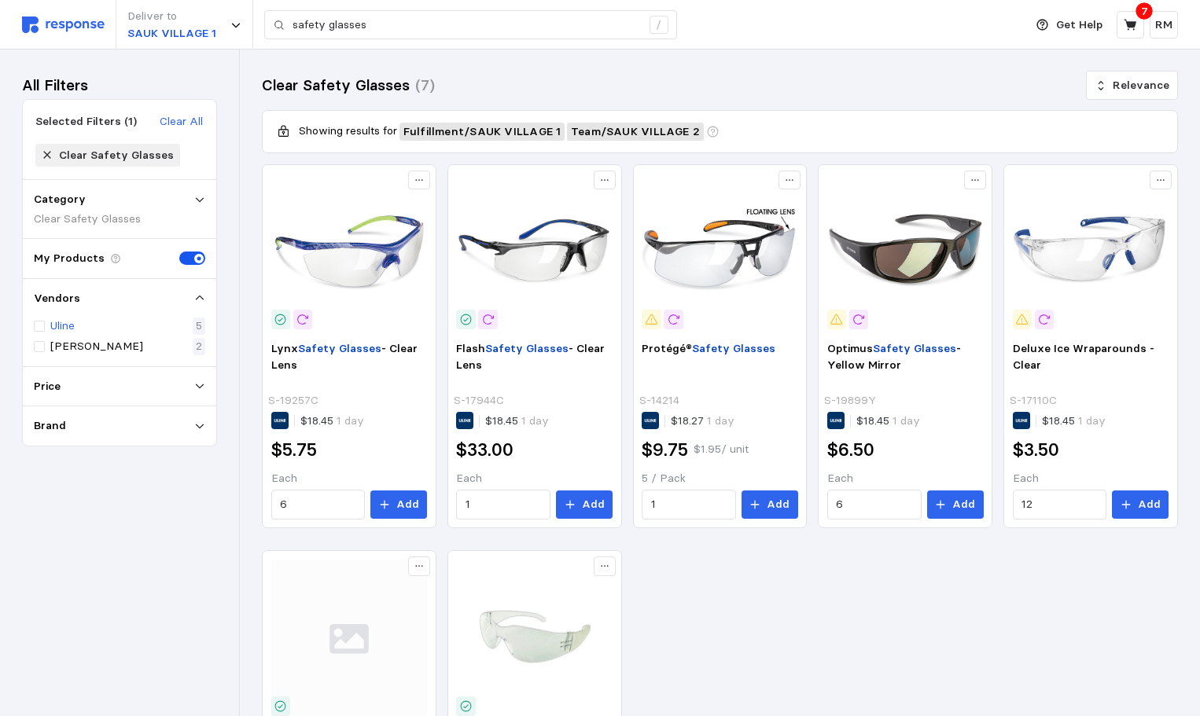
click at [78, 28] on img at bounding box center [63, 25] width 83 height 17
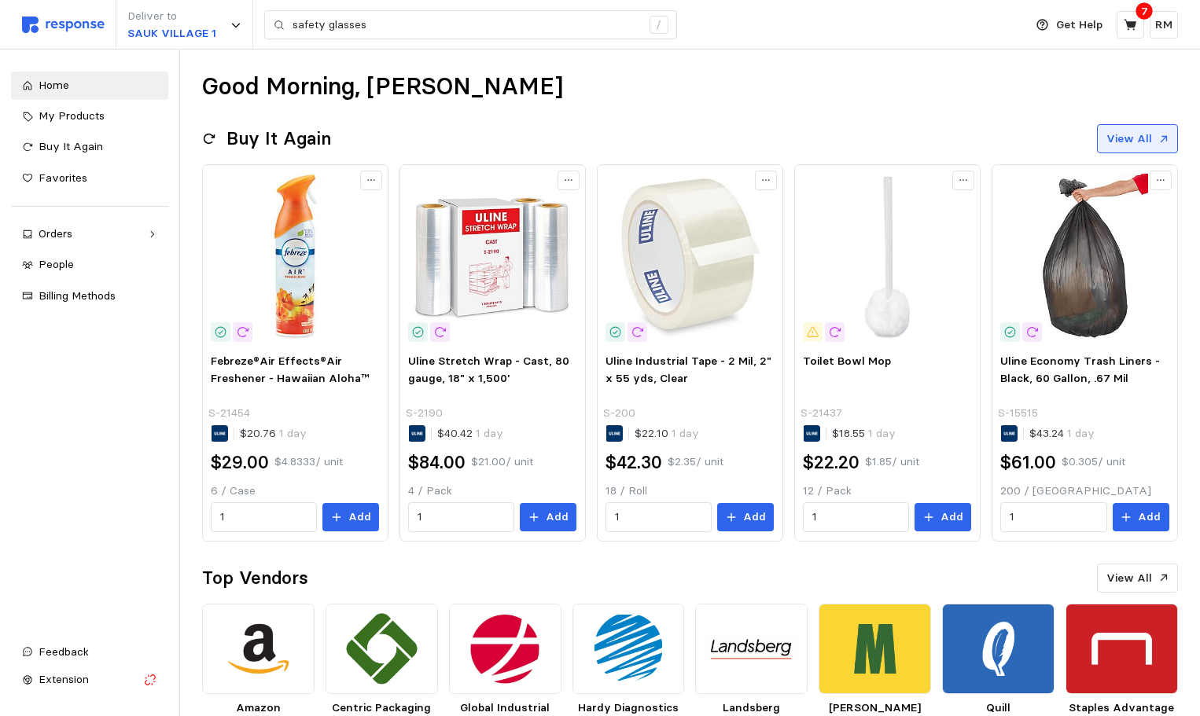
click at [1133, 134] on p "View All" at bounding box center [1130, 139] width 46 height 17
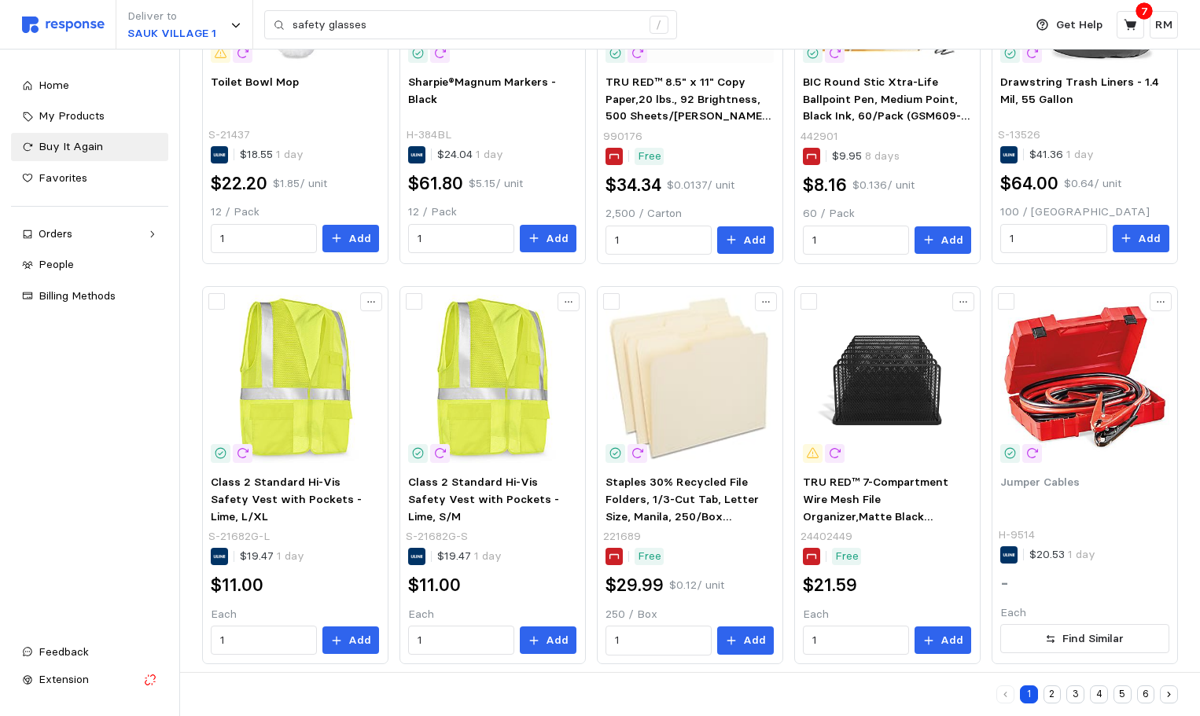
scroll to position [704, 0]
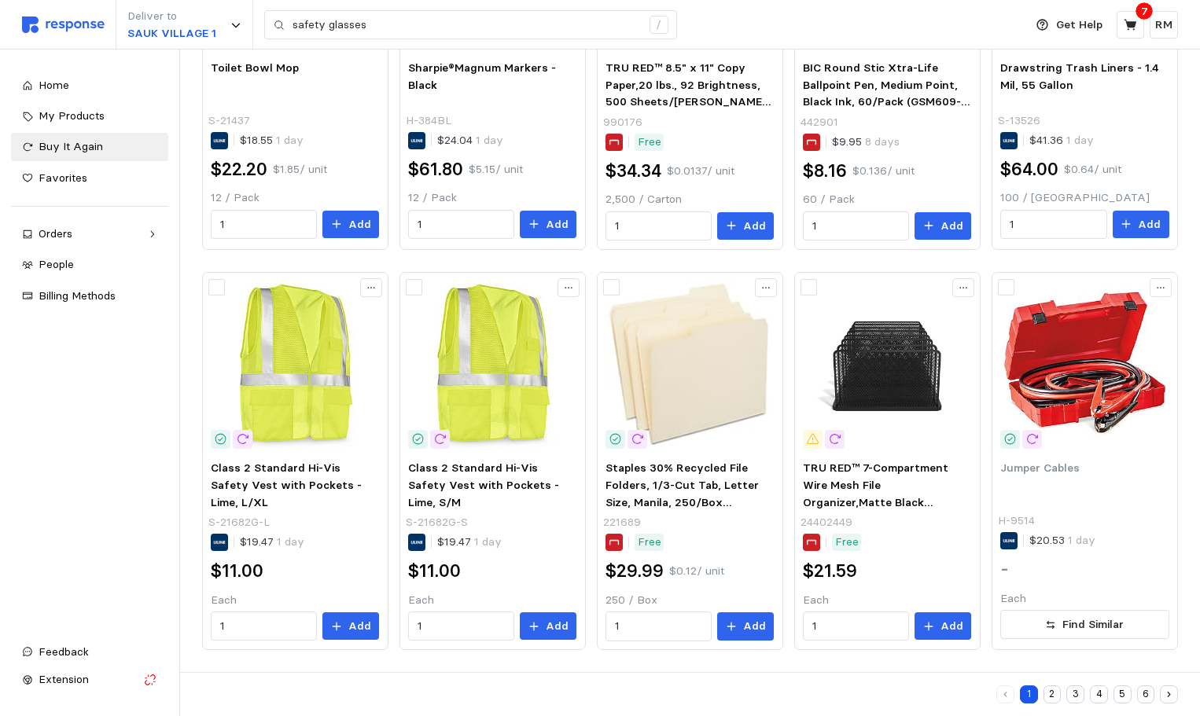
click at [1050, 691] on button "2" at bounding box center [1053, 695] width 18 height 18
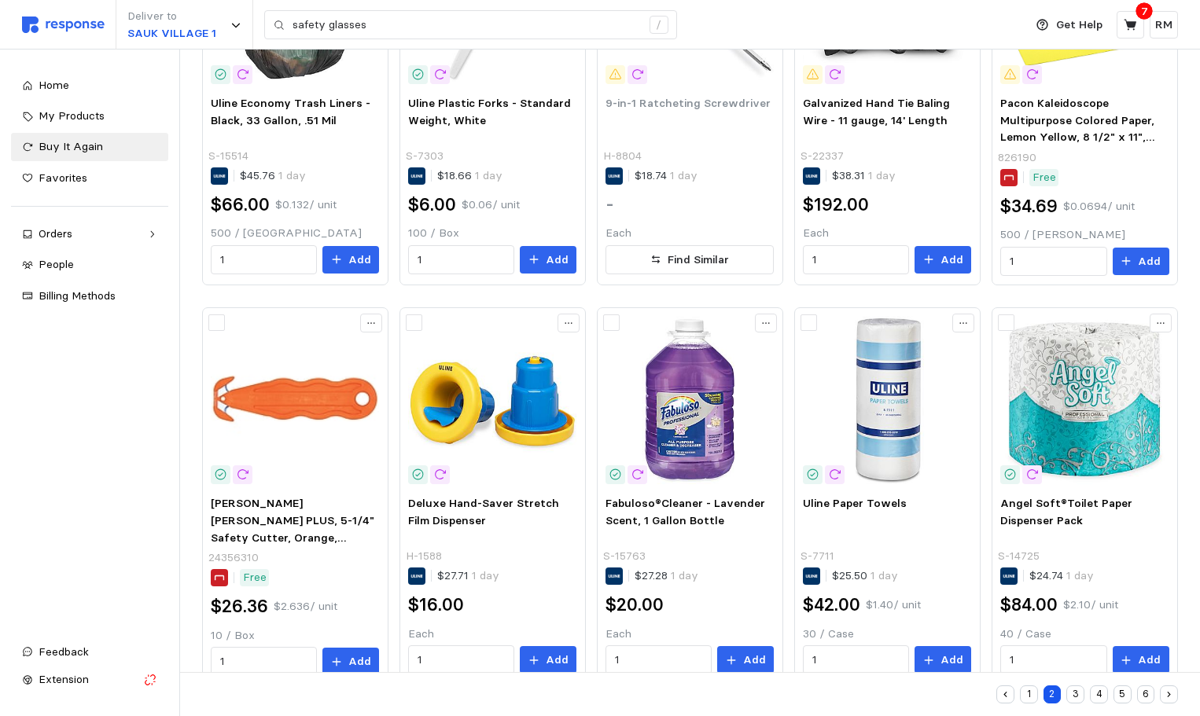
scroll to position [704, 0]
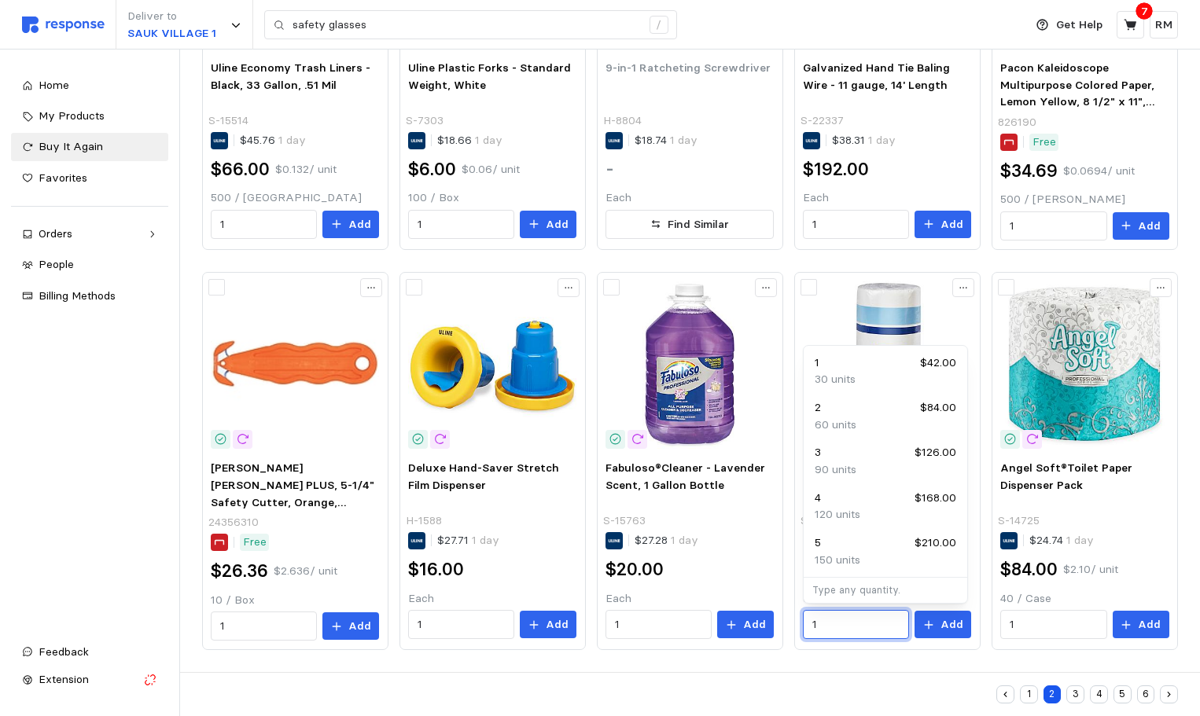
drag, startPoint x: 839, startPoint y: 626, endPoint x: 787, endPoint y: 621, distance: 52.1
click at [787, 621] on div "GOJO®Antibacterial Foaming Soap Refill Bottle - 1,200 mL S-12765 $25.60 1 day $…" at bounding box center [690, 61] width 976 height 1178
type input "2"
click at [937, 617] on button "Add" at bounding box center [943, 625] width 57 height 28
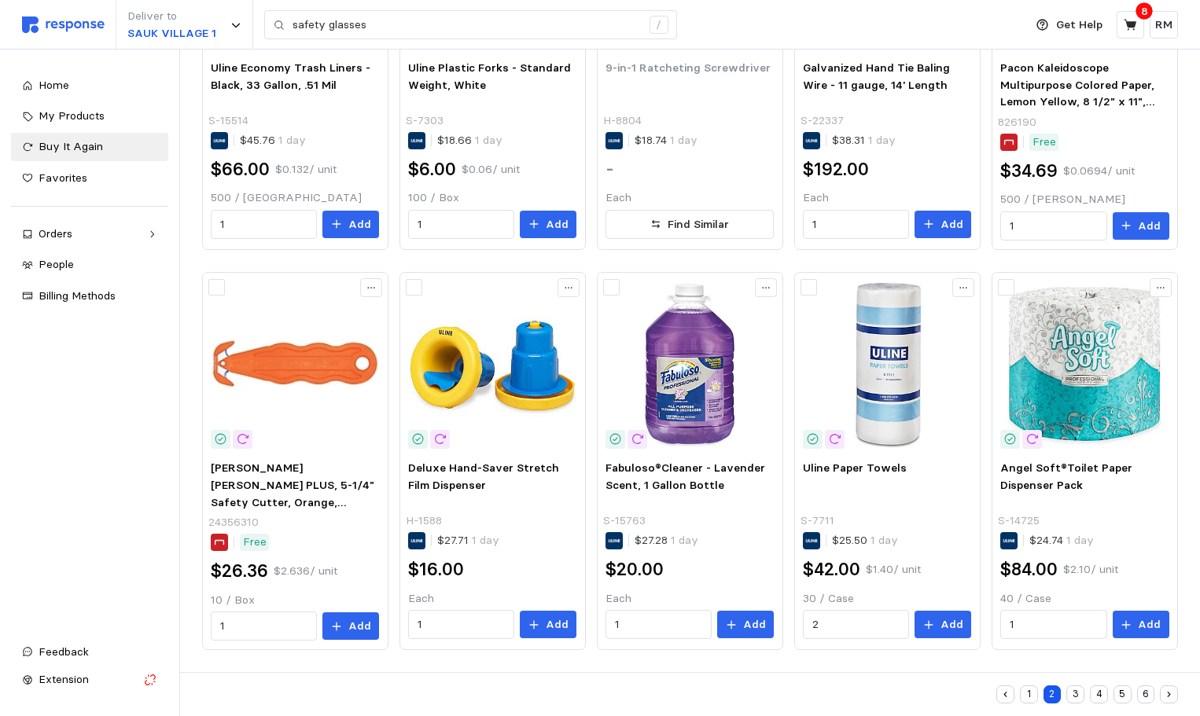
click at [1075, 696] on button "3" at bounding box center [1075, 695] width 18 height 18
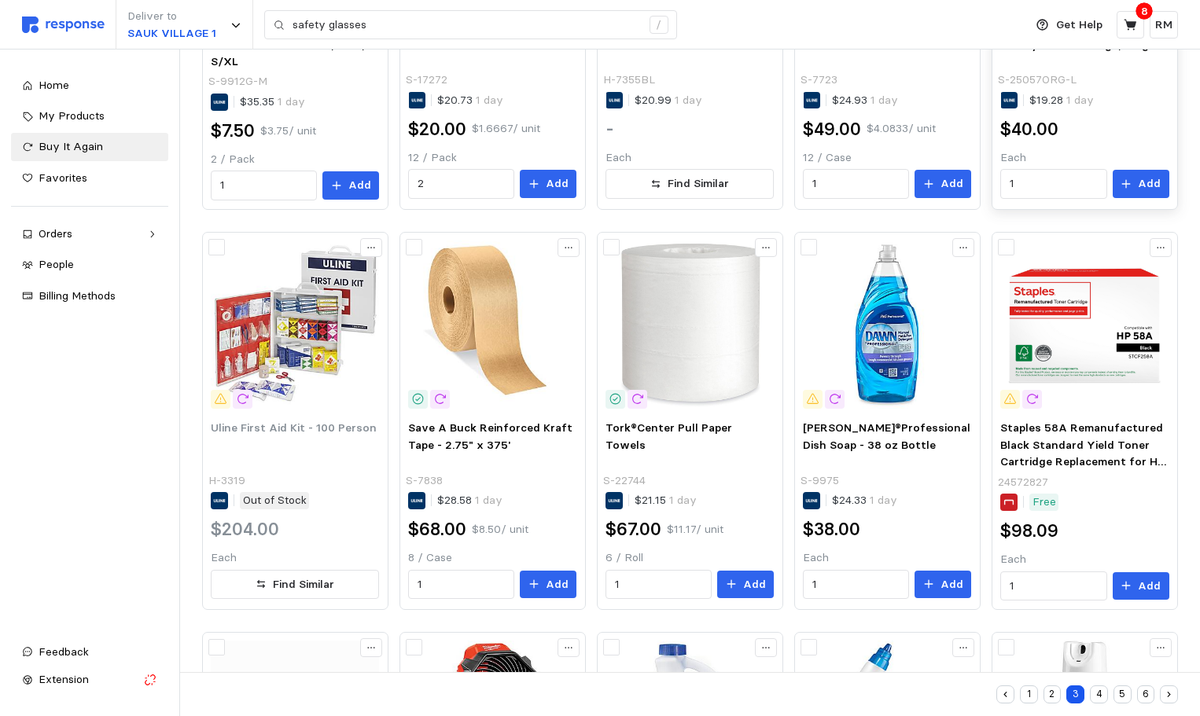
scroll to position [350, 0]
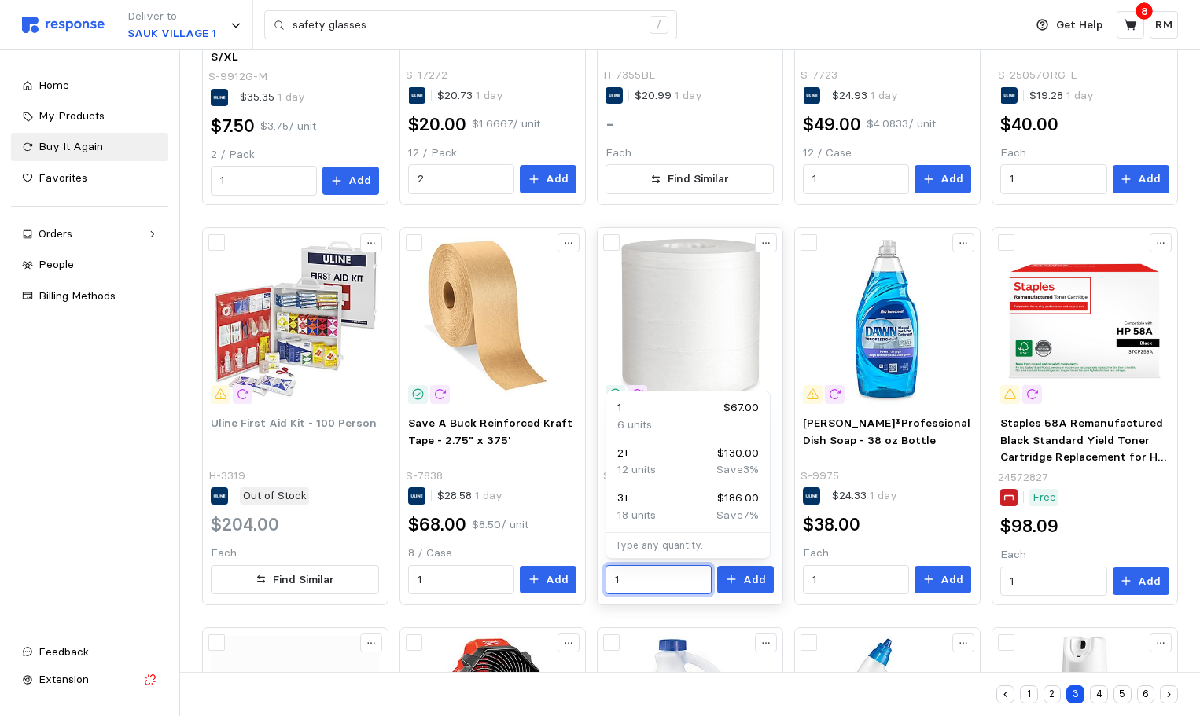
click at [621, 580] on input "1" at bounding box center [659, 580] width 88 height 28
click at [642, 461] on div "2 + $130.00" at bounding box center [688, 453] width 142 height 17
type input "2"
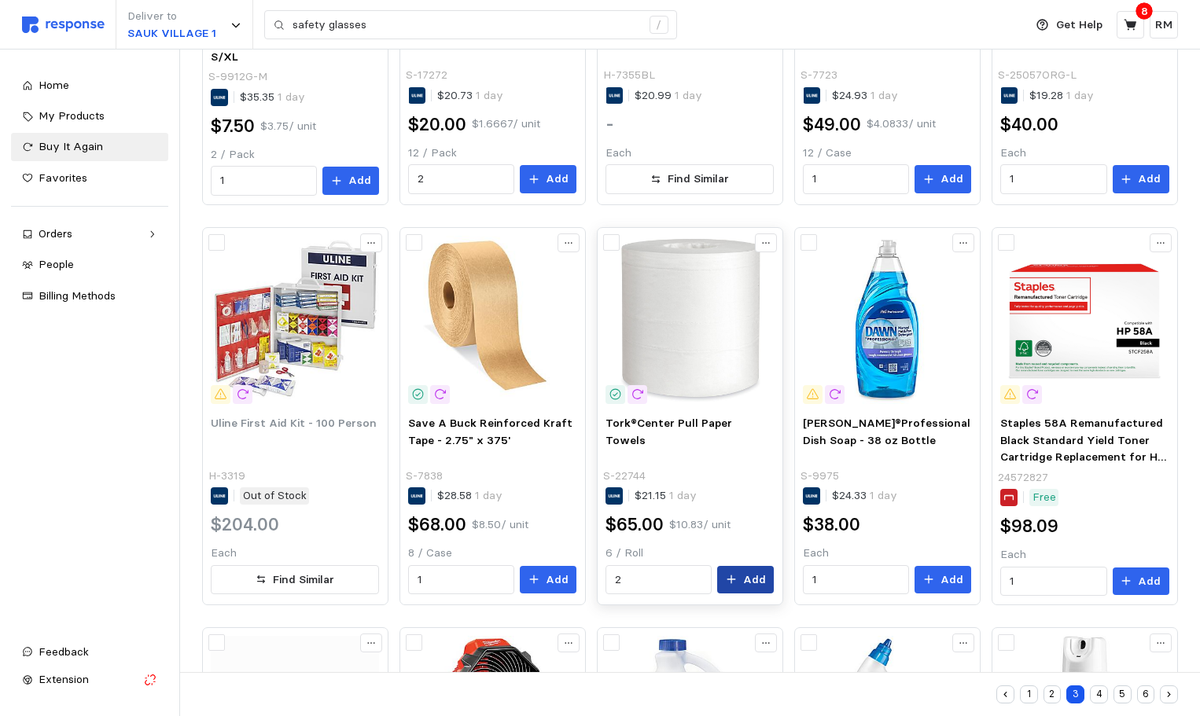
click at [752, 581] on p "Add" at bounding box center [754, 580] width 23 height 17
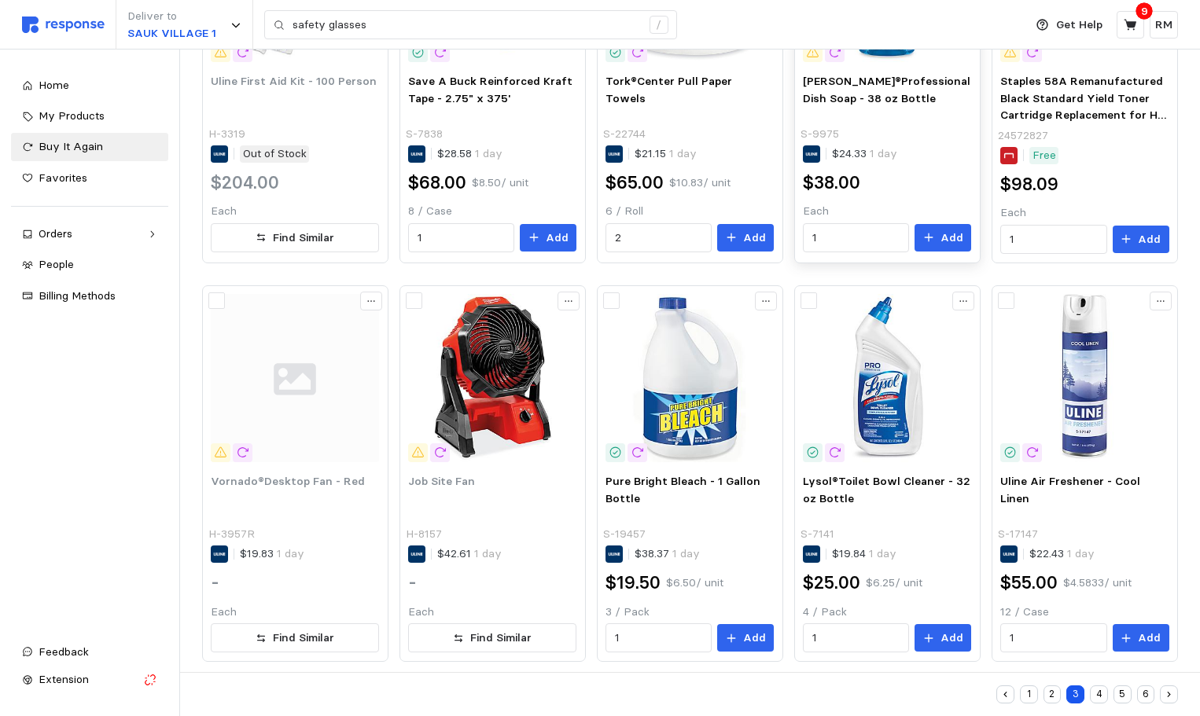
scroll to position [704, 0]
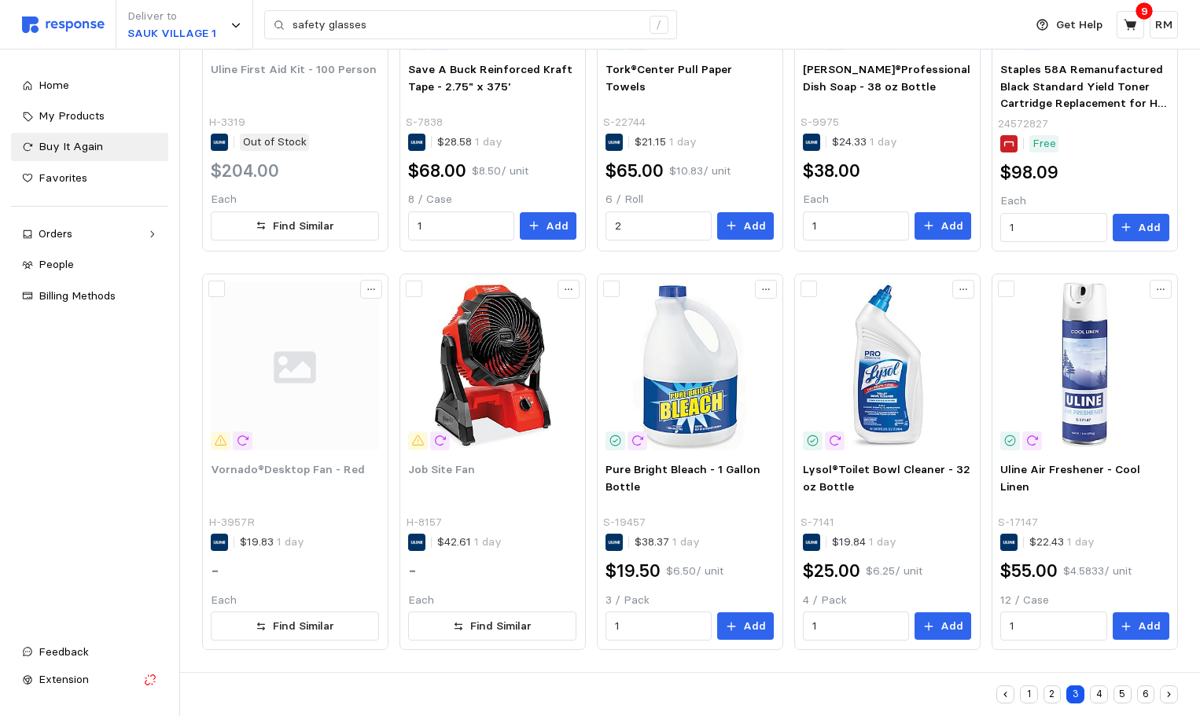
click at [1099, 693] on button "4" at bounding box center [1099, 695] width 18 height 18
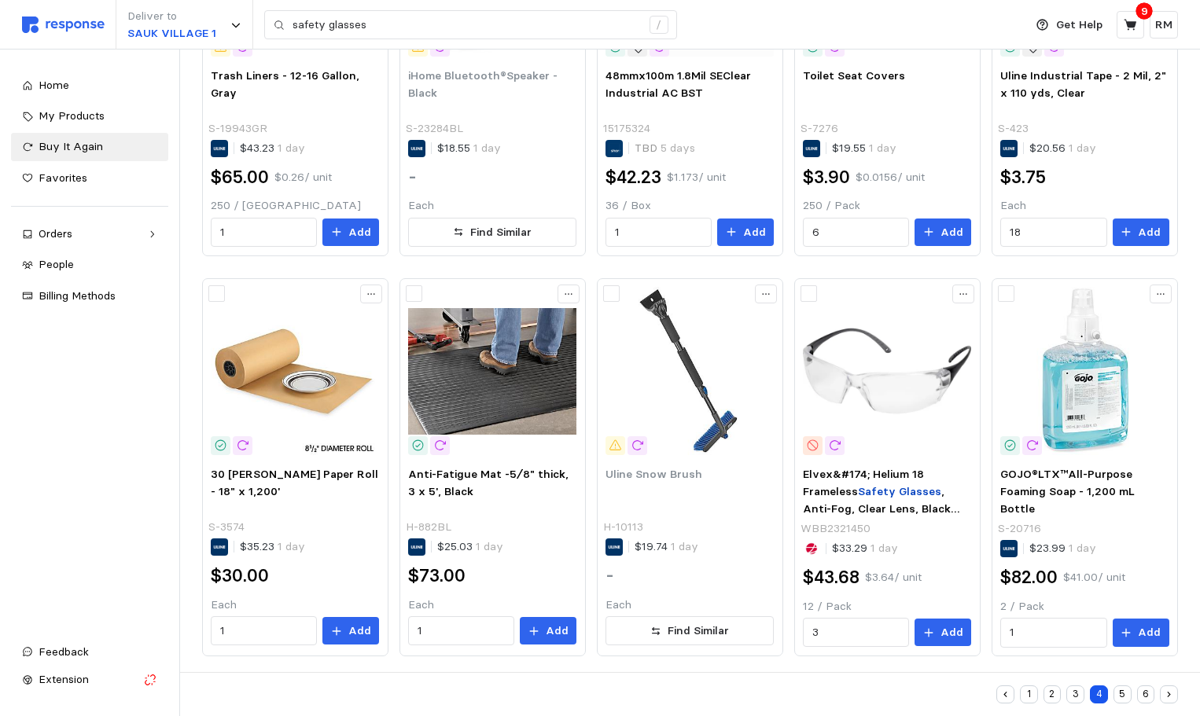
scroll to position [704, 0]
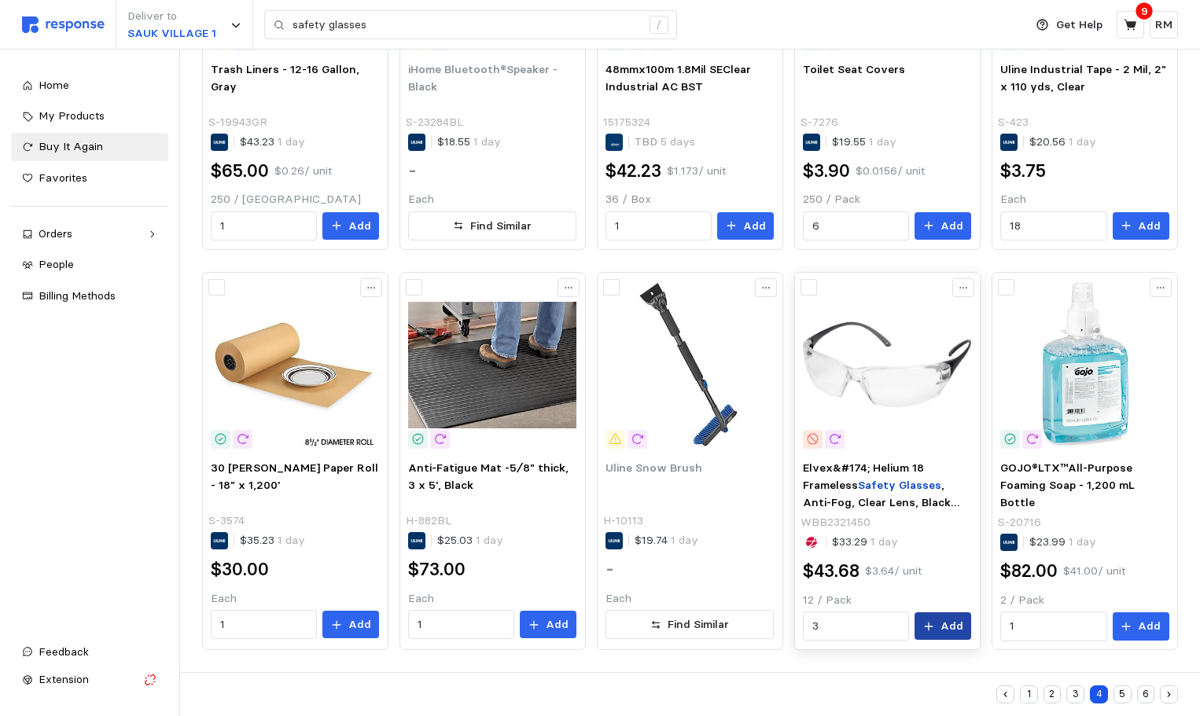
click at [946, 624] on p "Add" at bounding box center [952, 626] width 23 height 17
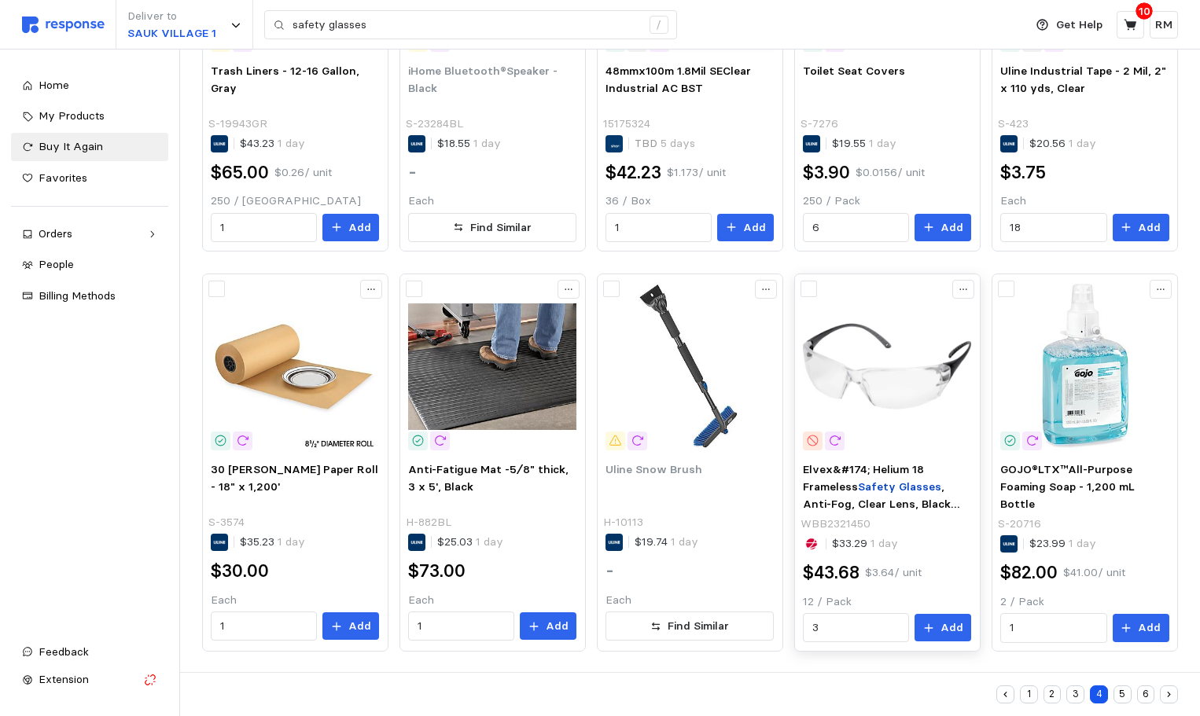
scroll to position [702, 0]
click at [1137, 26] on icon at bounding box center [1131, 25] width 14 height 14
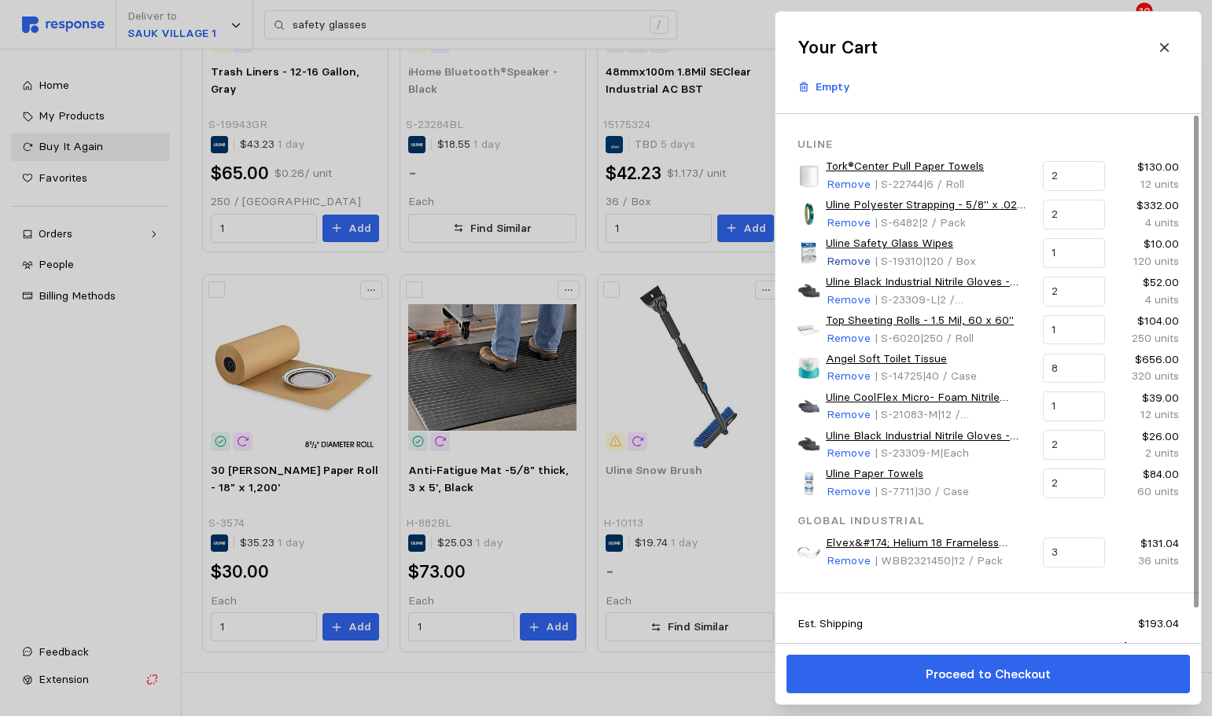
click at [860, 262] on p "Remove" at bounding box center [849, 261] width 44 height 17
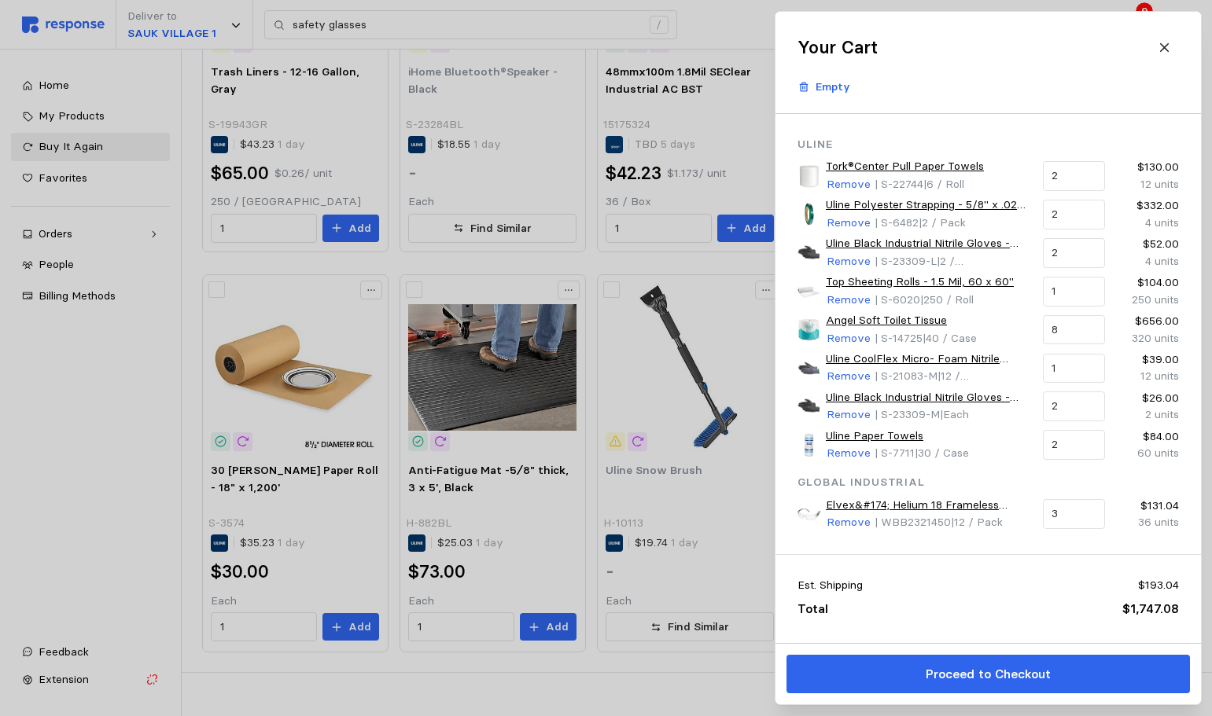
click at [130, 483] on div at bounding box center [606, 358] width 1212 height 716
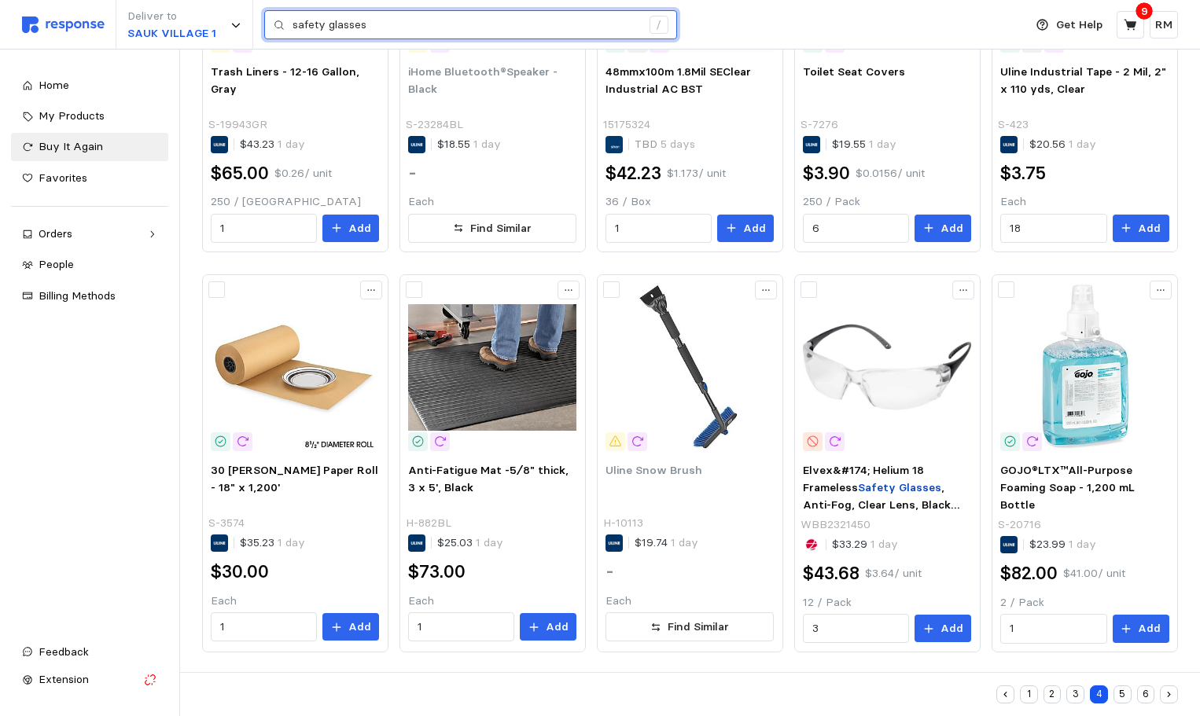
drag, startPoint x: 429, startPoint y: 21, endPoint x: 282, endPoint y: 22, distance: 146.3
click at [282, 22] on div "safety glasses /" at bounding box center [470, 25] width 413 height 30
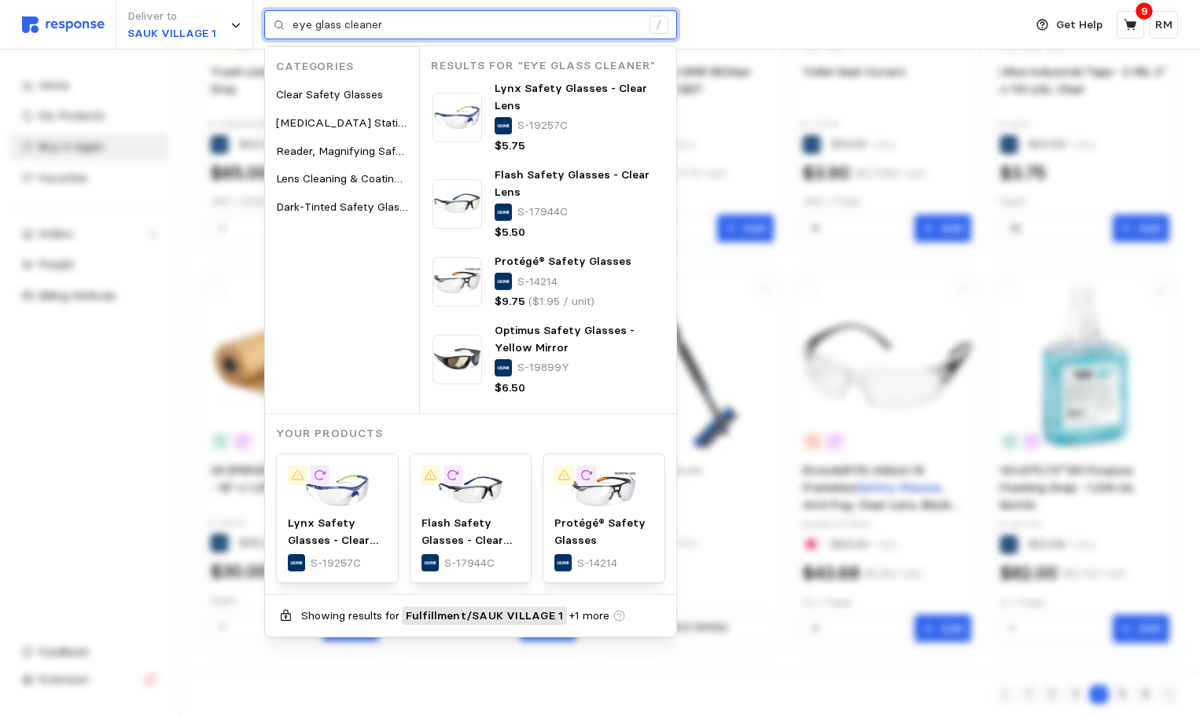
type input "eye glass cleaner"
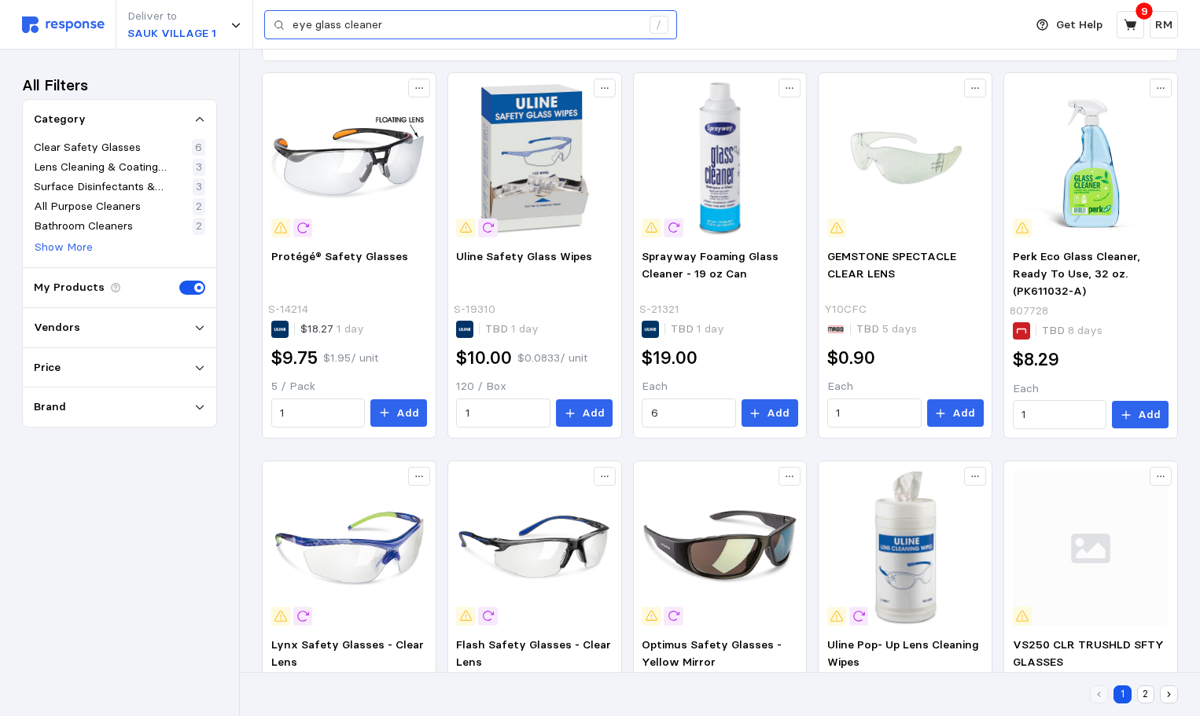
scroll to position [702, 0]
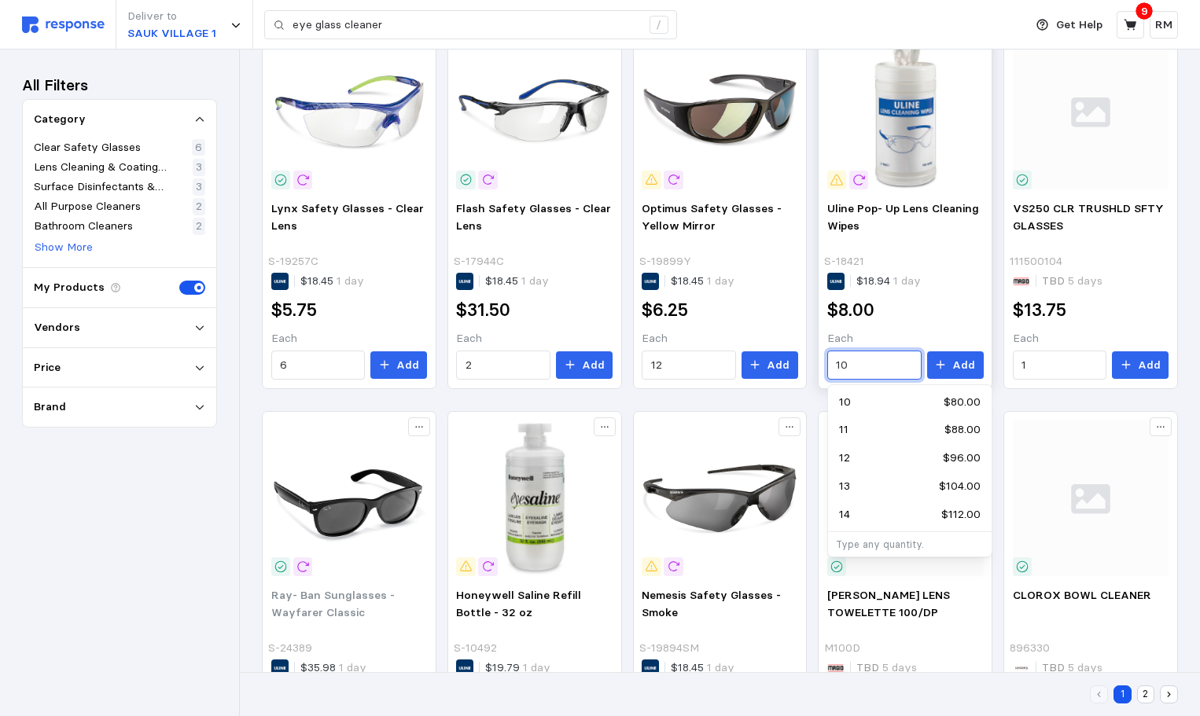
click at [856, 363] on input "10" at bounding box center [874, 366] width 76 height 28
drag, startPoint x: 856, startPoint y: 363, endPoint x: 790, endPoint y: 363, distance: 66.9
click at [790, 363] on div "Protégé® Safety Glasses S-14214 $18.27 1 day $9.75 $1.95 / unit 5 / Pack 1 Ad…" at bounding box center [720, 206] width 916 height 1140
click at [876, 401] on div "5 $45.00" at bounding box center [910, 402] width 142 height 17
type input "5"
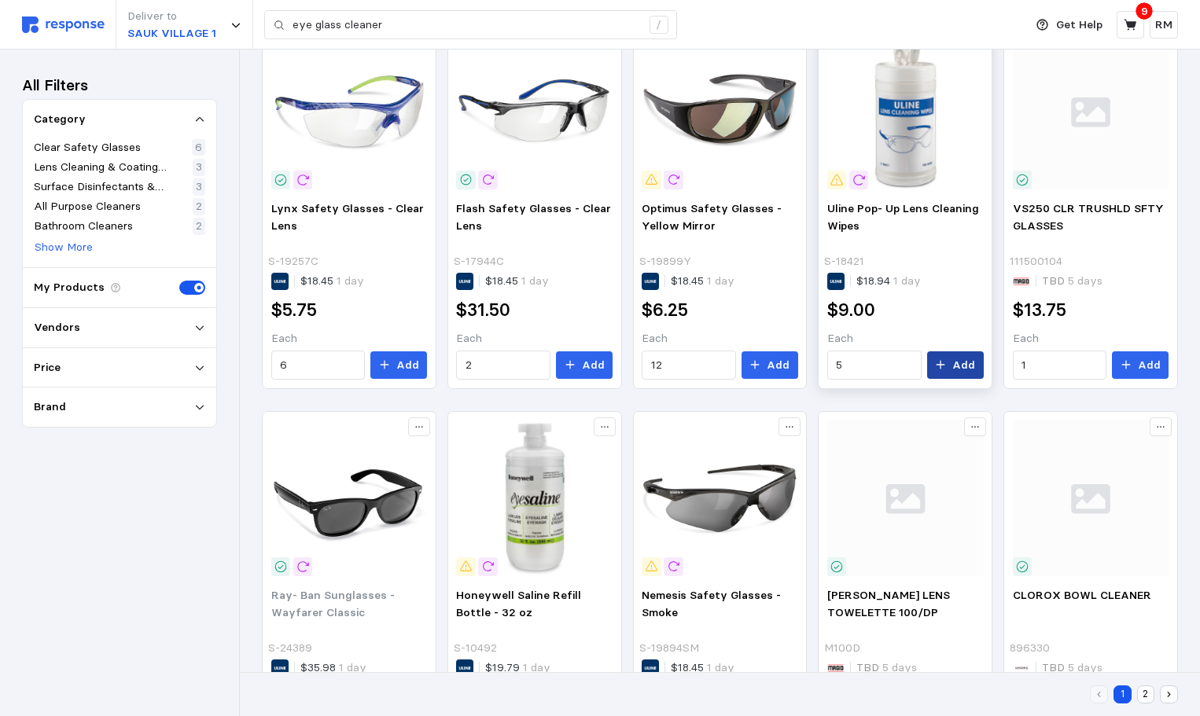
click at [960, 352] on button "Add" at bounding box center [955, 366] width 57 height 28
